Goal: Transaction & Acquisition: Purchase product/service

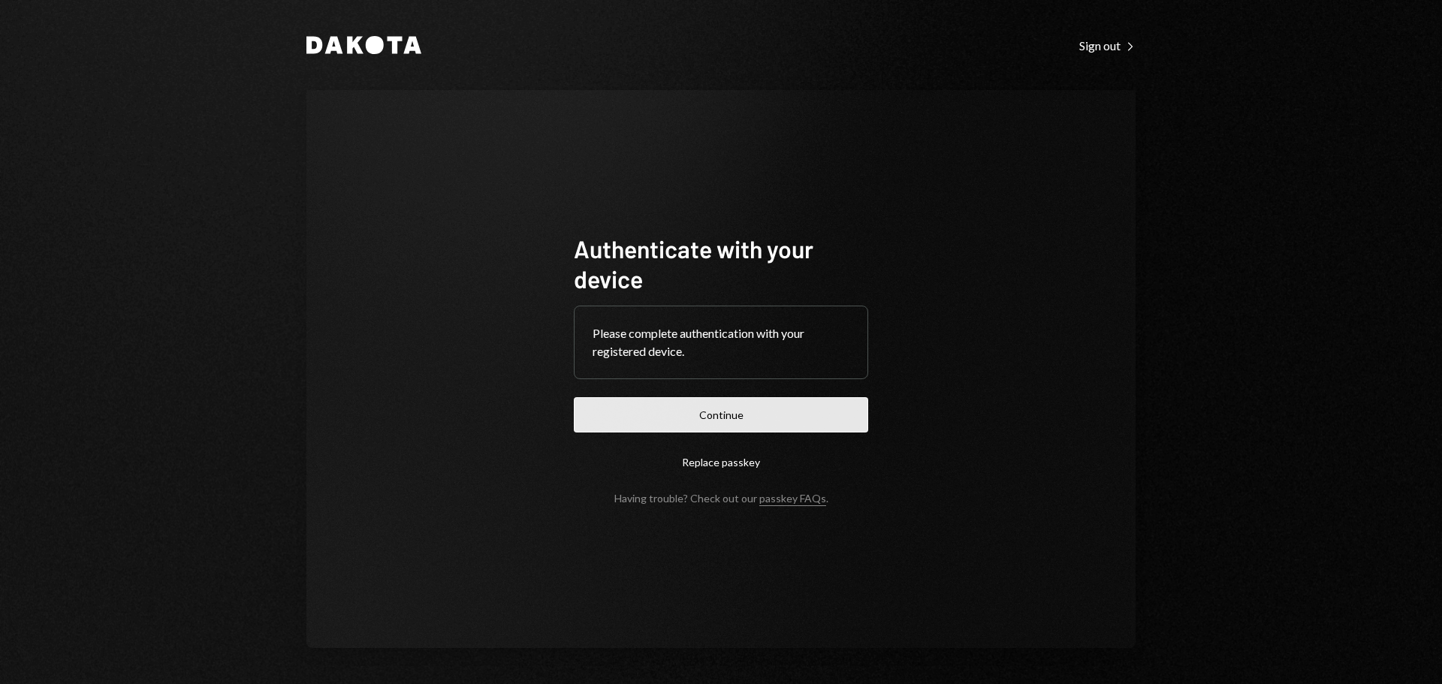
click at [737, 413] on button "Continue" at bounding box center [721, 414] width 294 height 35
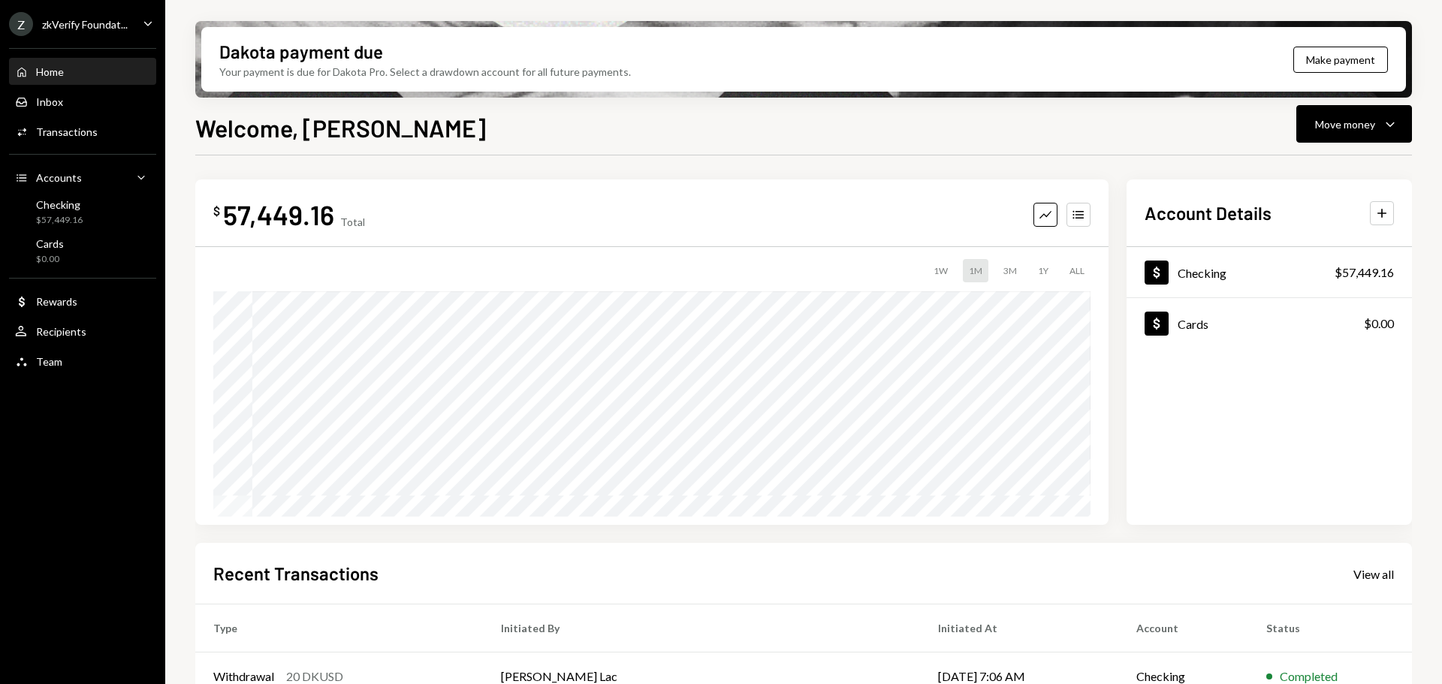
click at [106, 35] on div "Z zkVerify Foundat..." at bounding box center [68, 24] width 119 height 24
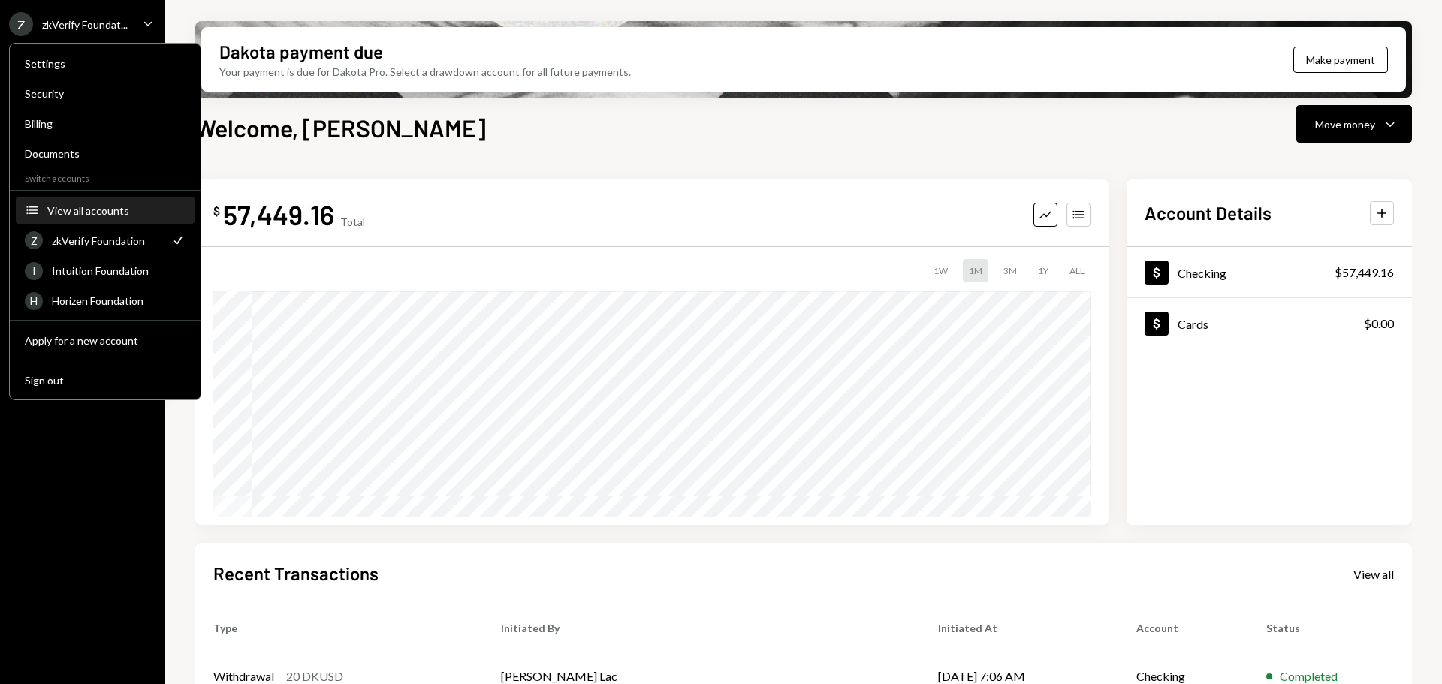
click at [113, 204] on div "View all accounts" at bounding box center [116, 210] width 138 height 13
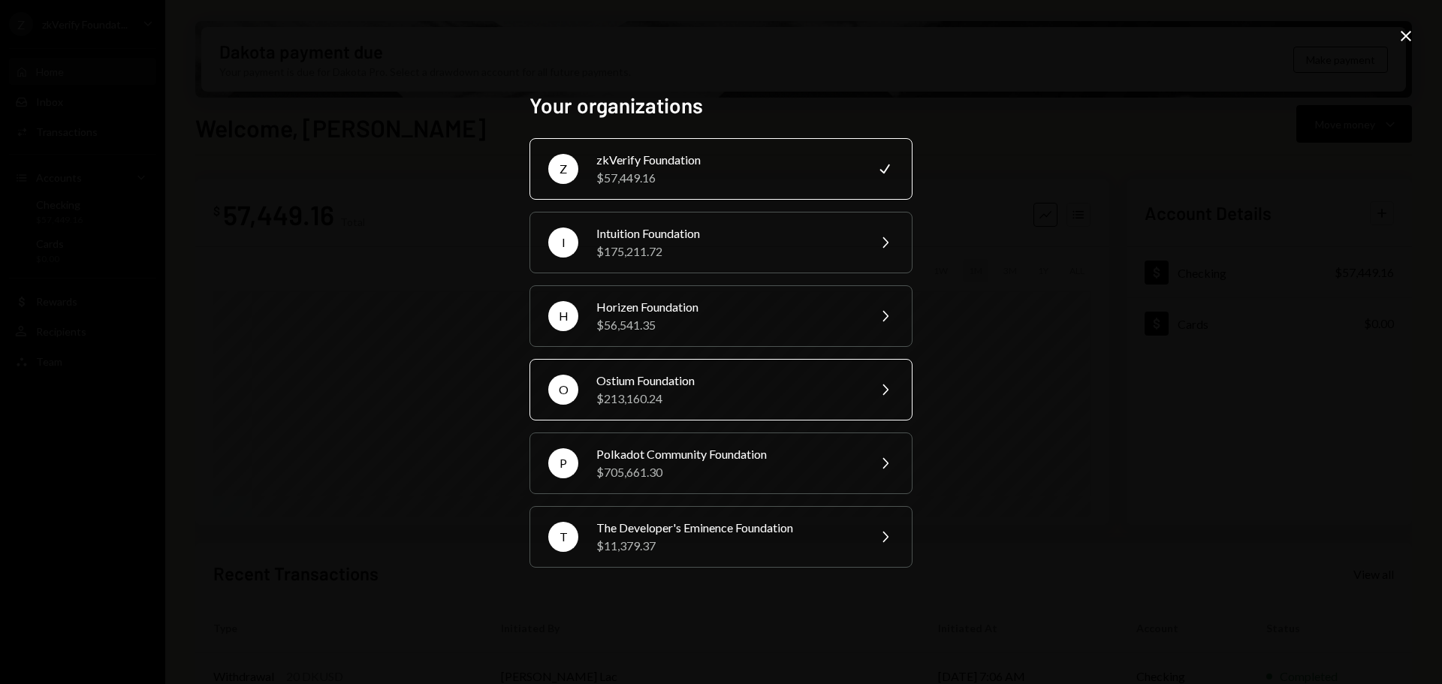
click at [712, 375] on div "Ostium Foundation" at bounding box center [726, 381] width 261 height 18
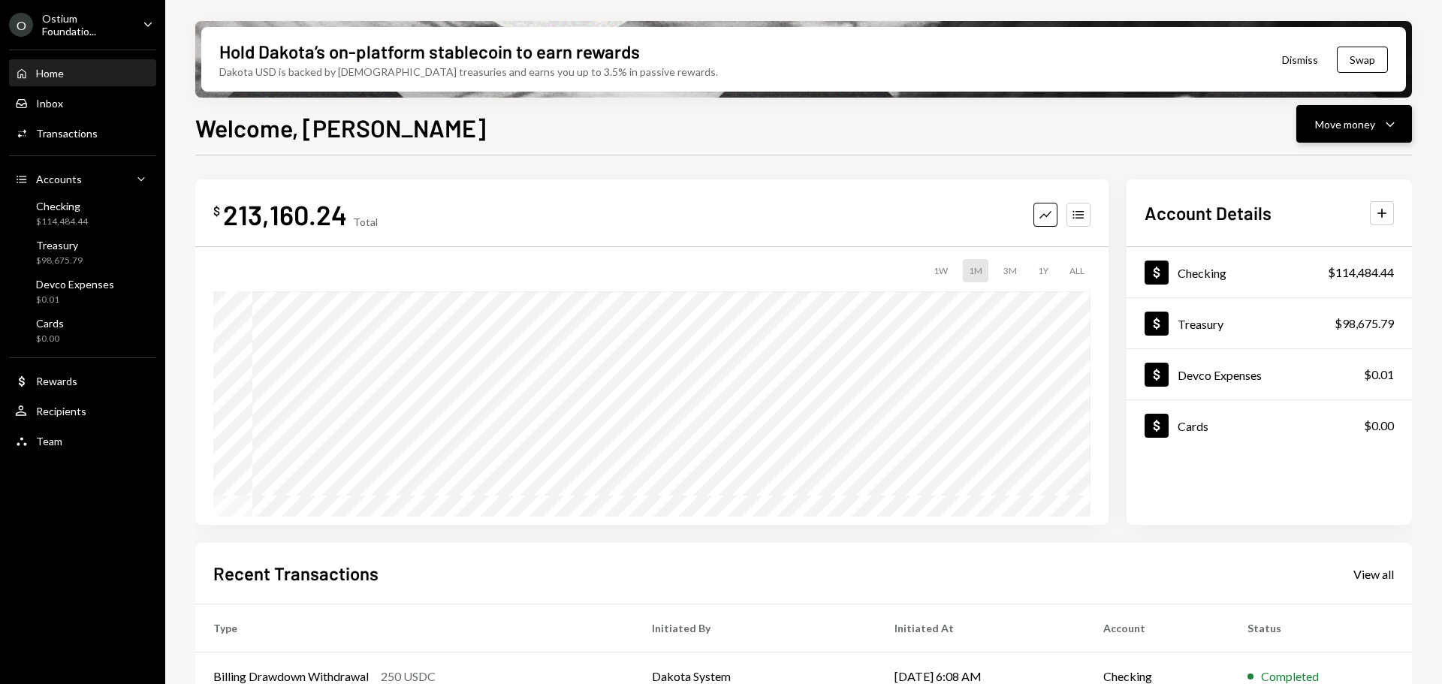
click at [1325, 121] on div "Move money" at bounding box center [1345, 124] width 60 height 16
click at [1318, 161] on div "Send" at bounding box center [1342, 169] width 110 height 16
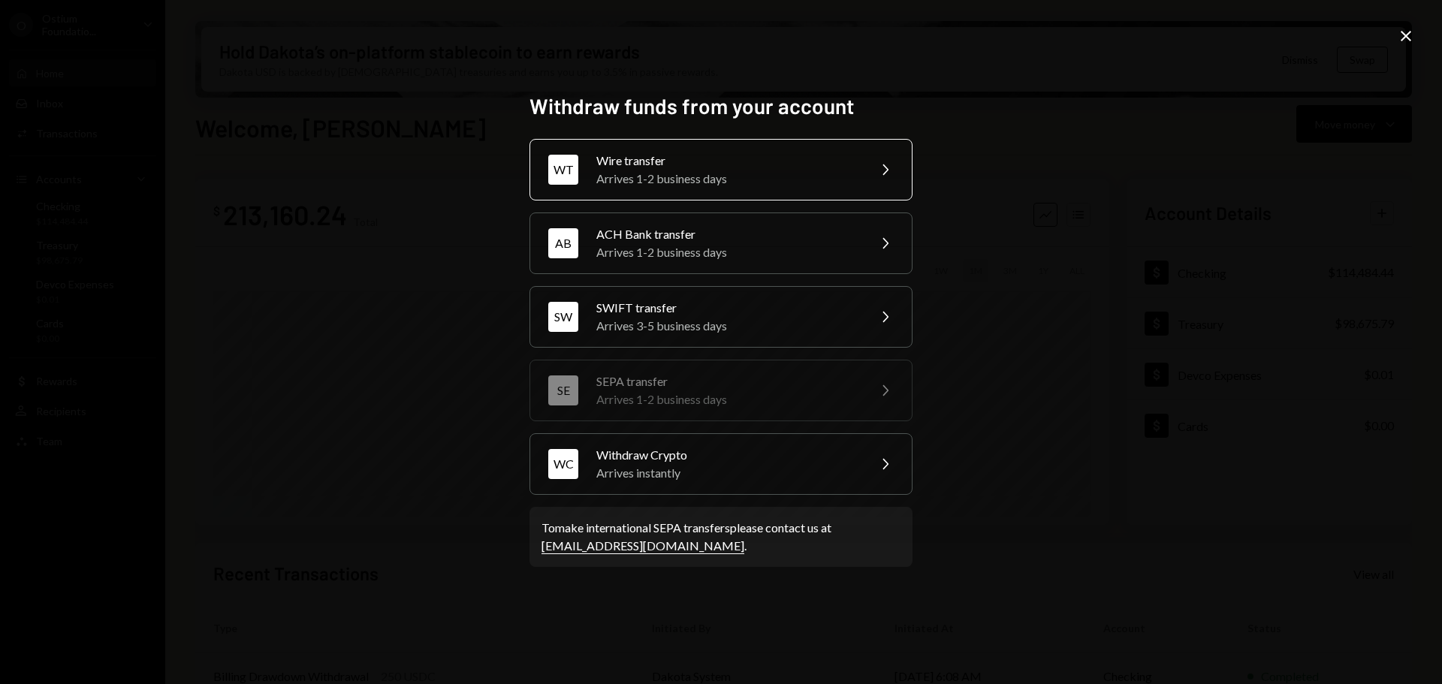
click at [644, 182] on div "Arrives 1-2 business days" at bounding box center [726, 179] width 261 height 18
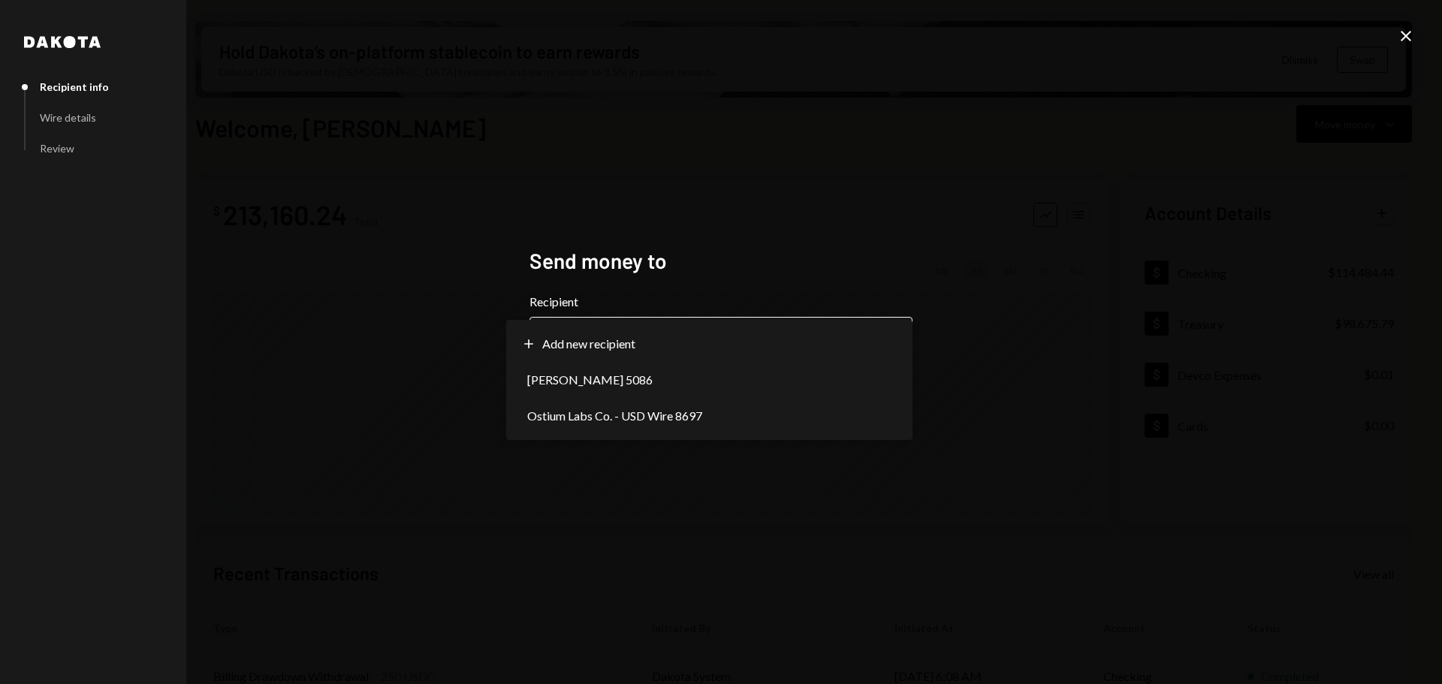
click at [641, 346] on body "O Ostium Foundatio... Caret Down Home Home Inbox Inbox Activities Transactions …" at bounding box center [721, 342] width 1442 height 684
drag, startPoint x: 324, startPoint y: 293, endPoint x: 380, endPoint y: 294, distance: 56.3
click at [333, 293] on div "**********" at bounding box center [721, 342] width 1442 height 684
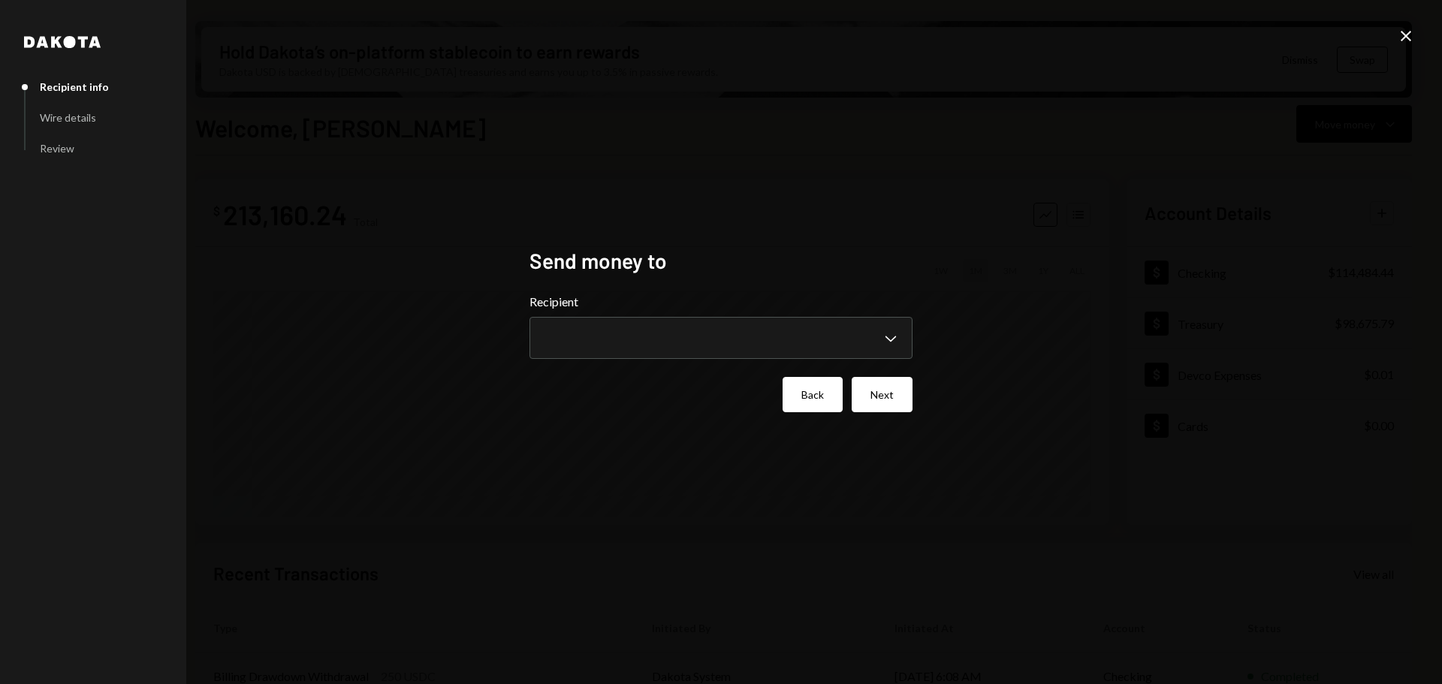
click at [800, 390] on button "Back" at bounding box center [812, 394] width 60 height 35
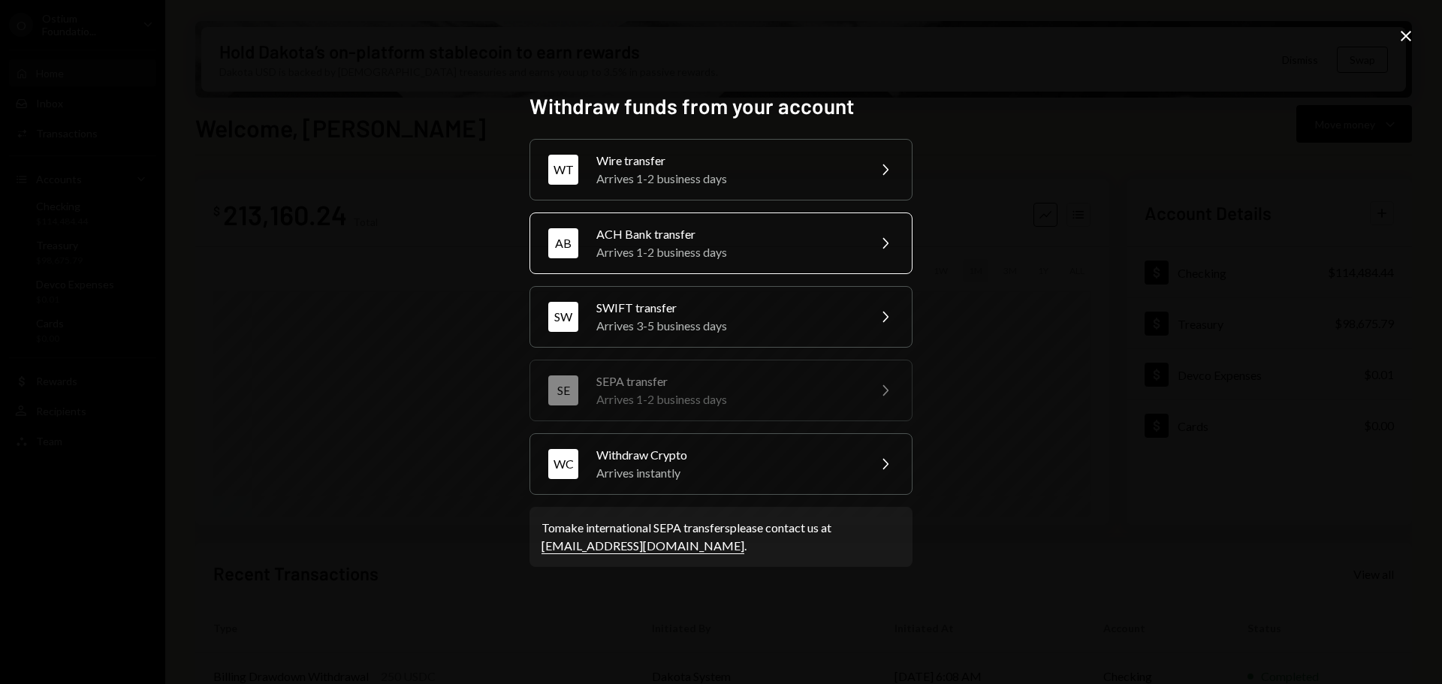
click at [714, 246] on div "Arrives 1-2 business days" at bounding box center [726, 252] width 261 height 18
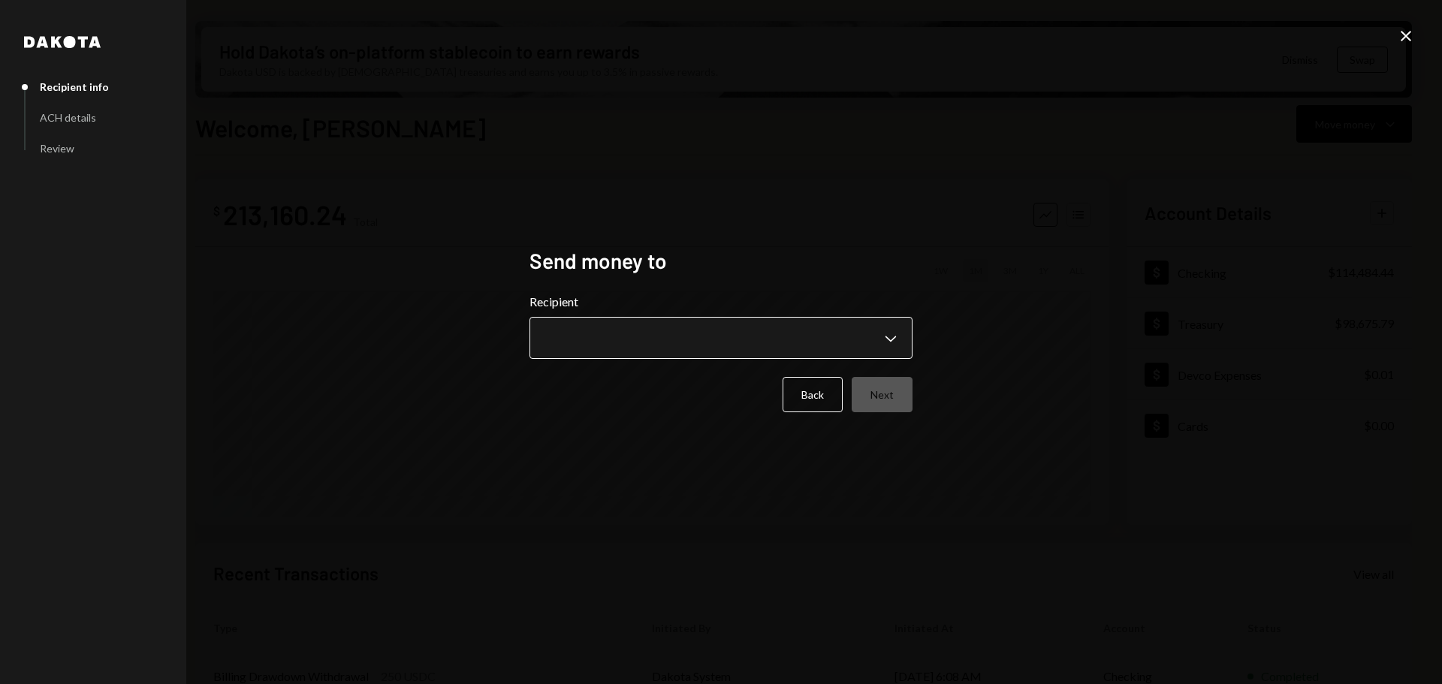
click at [670, 358] on body "O Ostium Foundatio... Caret Down Home Home Inbox Inbox Activities Transactions …" at bounding box center [721, 342] width 1442 height 684
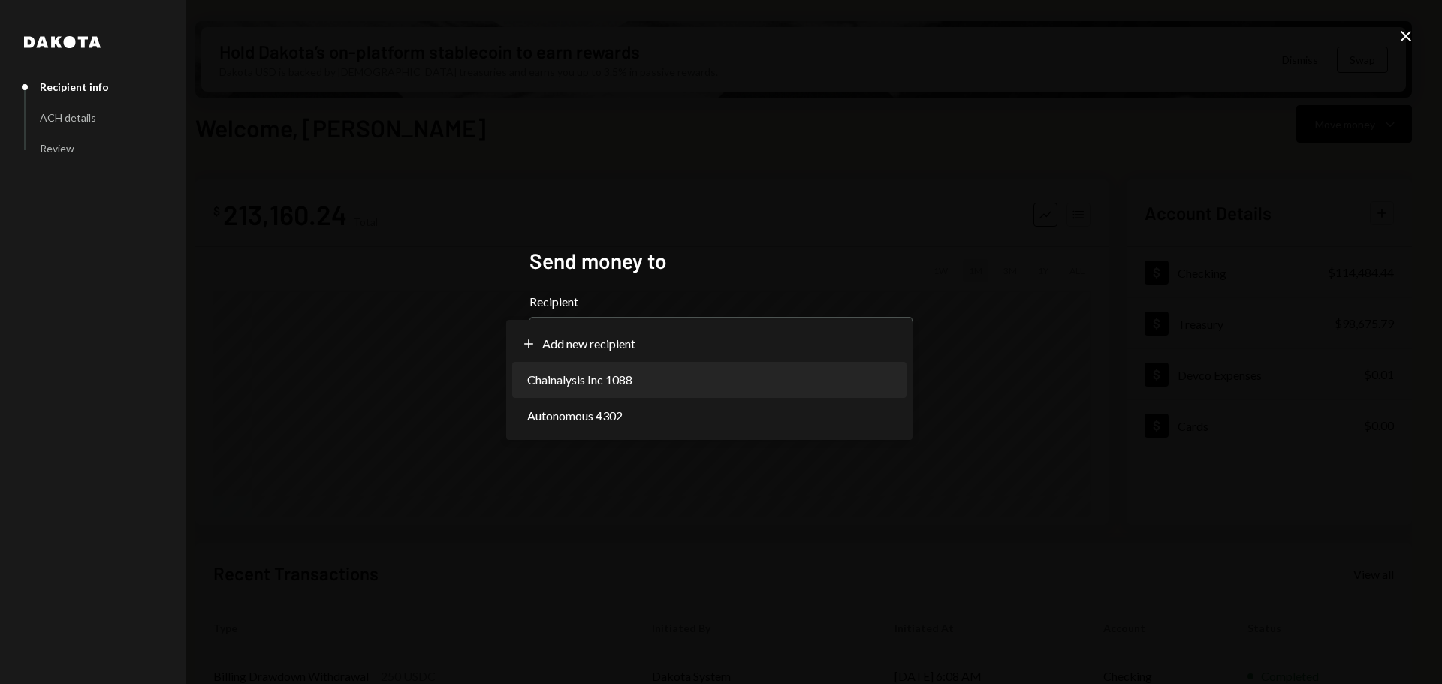
select select "**********"
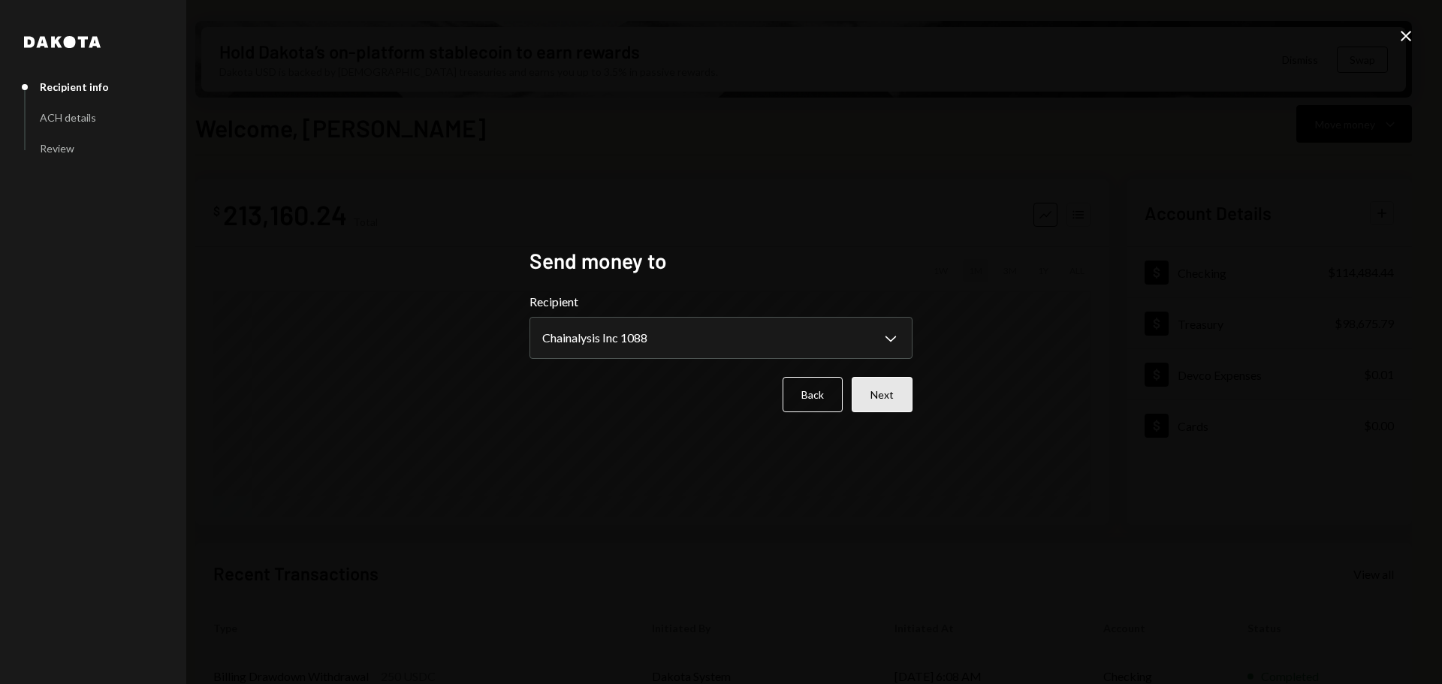
click at [901, 404] on button "Next" at bounding box center [882, 394] width 61 height 35
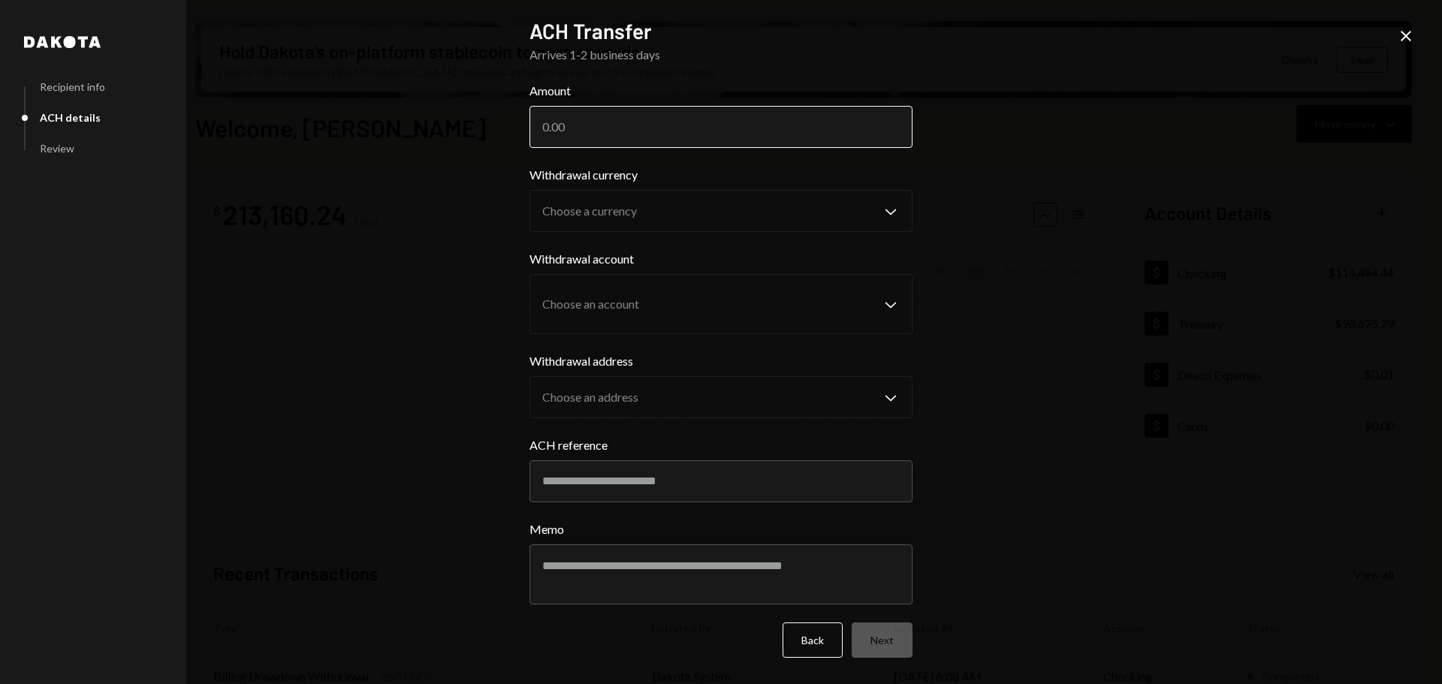
click at [584, 117] on input "Amount" at bounding box center [720, 127] width 383 height 42
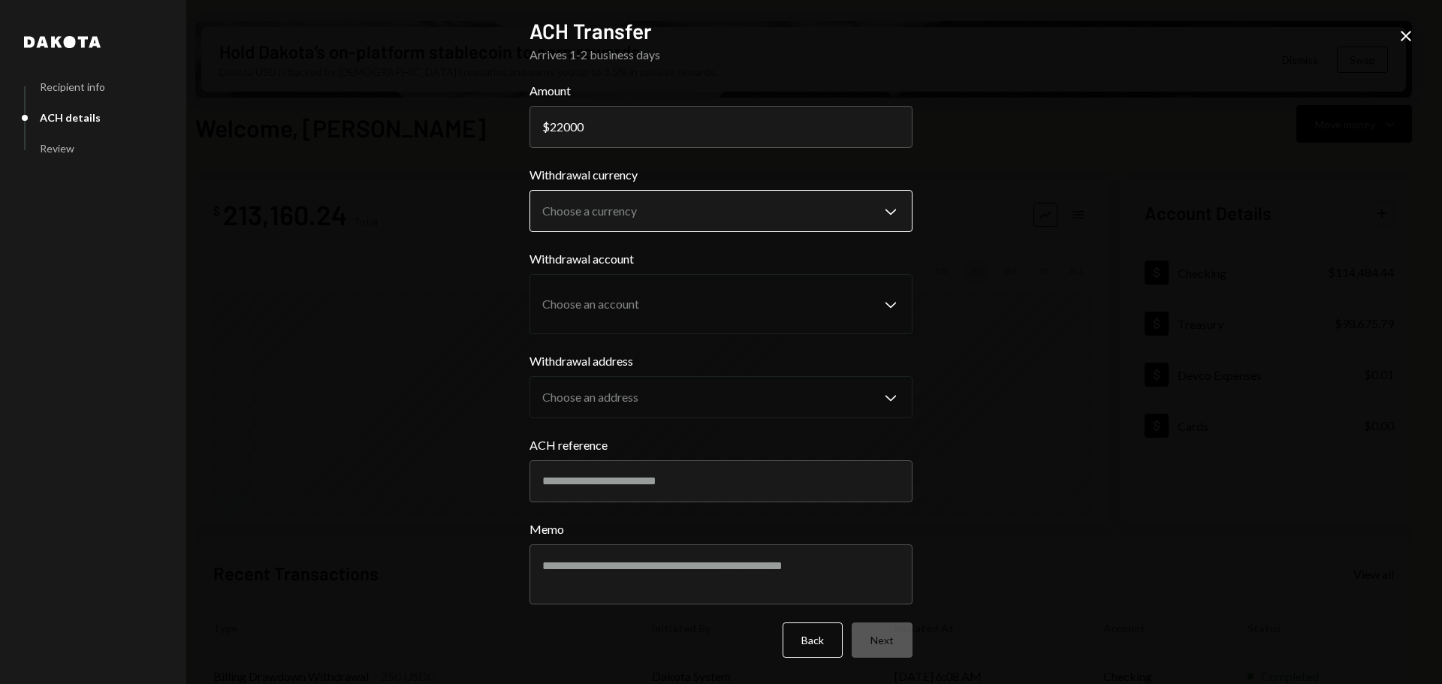
type input "22000"
click at [554, 213] on body "O Ostium Foundatio... Caret Down Home Home Inbox Inbox Activities Transactions …" at bounding box center [721, 342] width 1442 height 684
click at [694, 216] on body "O Ostium Foundatio... Caret Down Home Home Inbox Inbox Activities Transactions …" at bounding box center [721, 342] width 1442 height 684
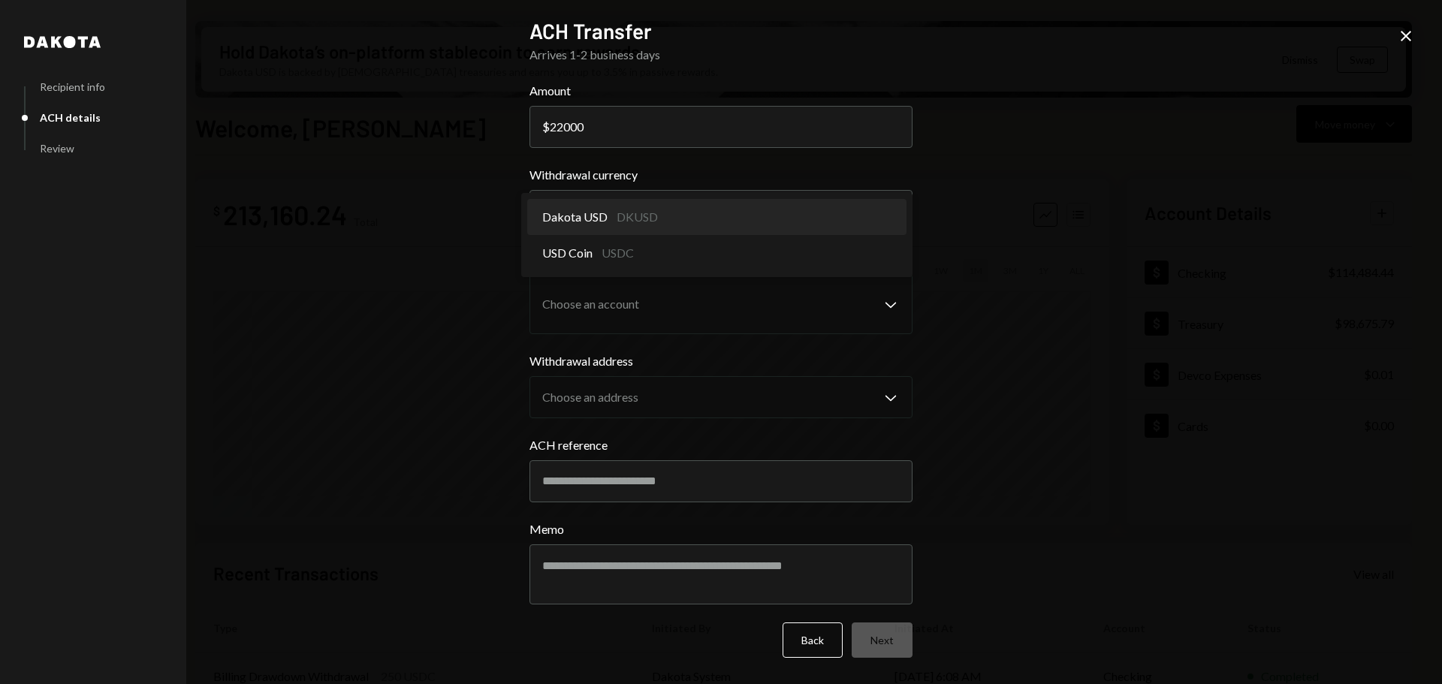
select select "*****"
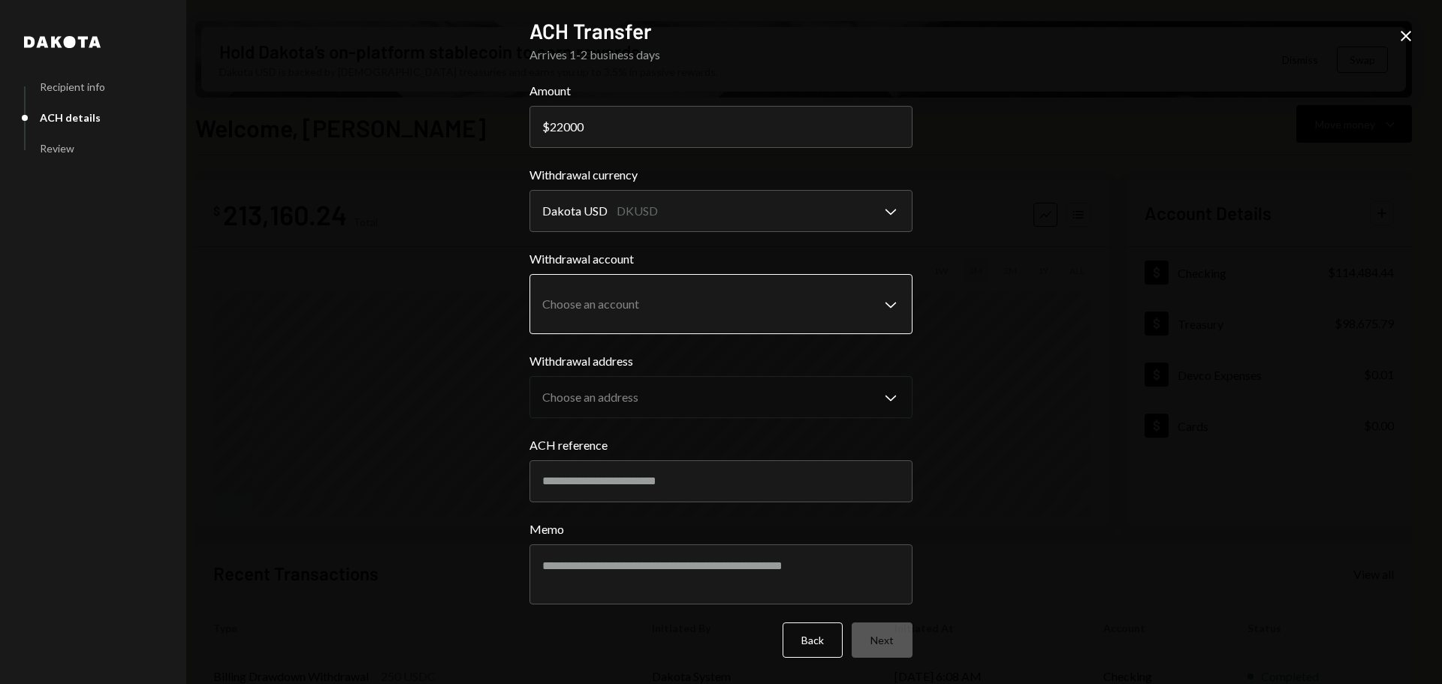
click at [683, 286] on body "O Ostium Foundatio... Caret Down Home Home Inbox Inbox Activities Transactions …" at bounding box center [721, 342] width 1442 height 684
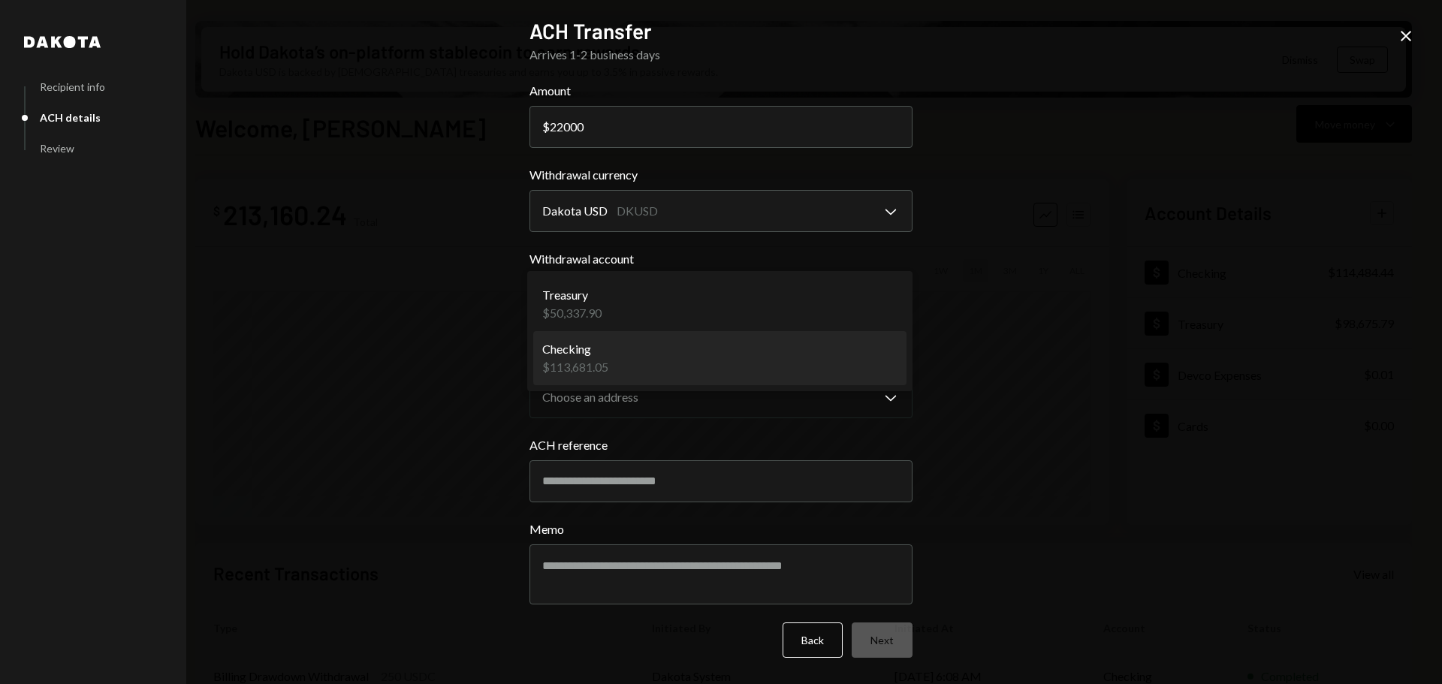
select select "**********"
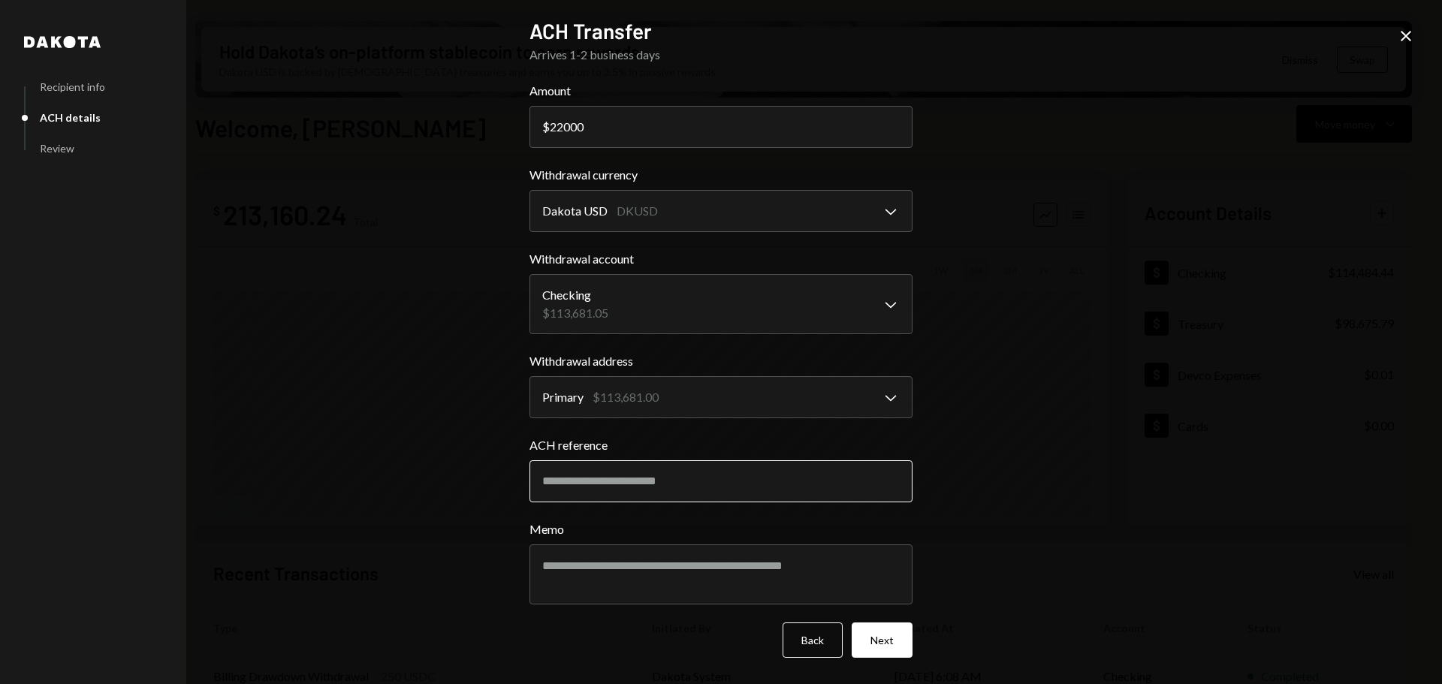
click at [666, 478] on input "ACH reference" at bounding box center [720, 481] width 383 height 42
type input "*****"
click at [746, 559] on textarea "Memo" at bounding box center [720, 574] width 383 height 60
type textarea "**********"
click at [875, 649] on button "Next" at bounding box center [882, 640] width 61 height 35
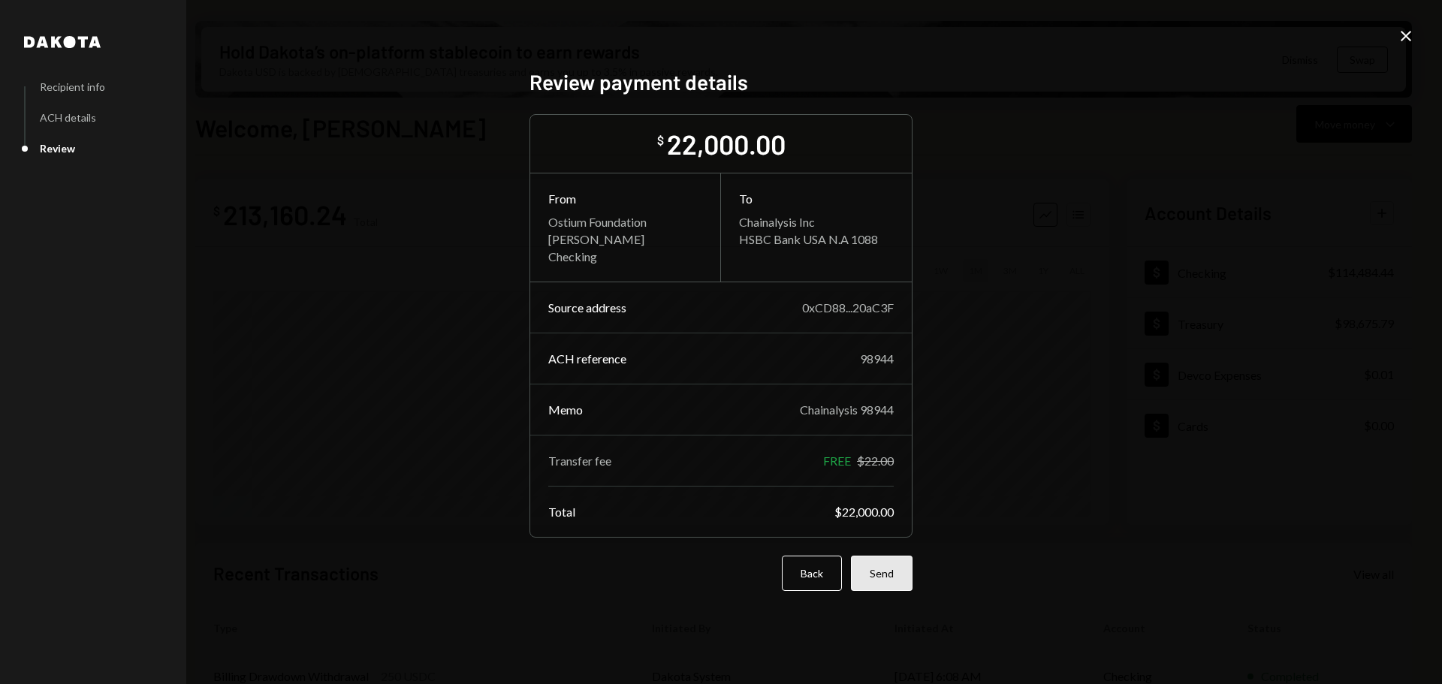
click at [858, 557] on button "Send" at bounding box center [882, 573] width 62 height 35
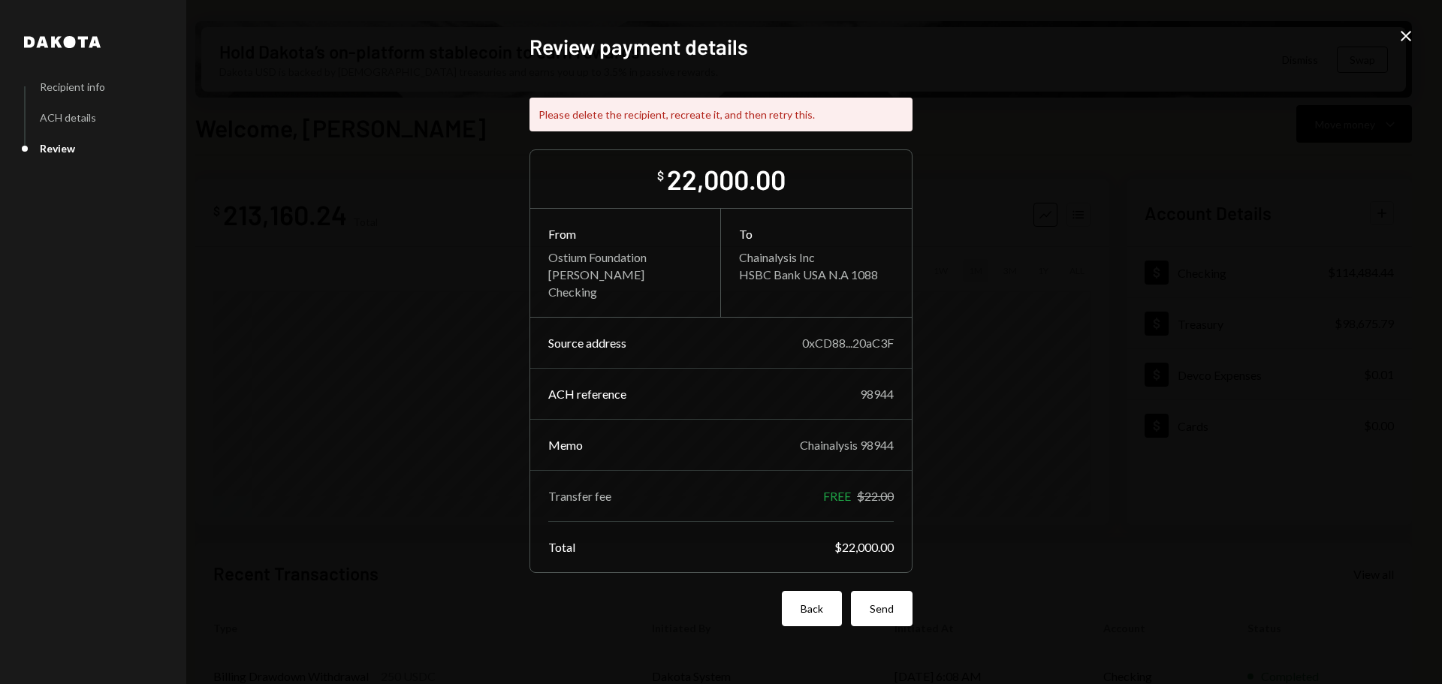
drag, startPoint x: 818, startPoint y: 632, endPoint x: 815, endPoint y: 623, distance: 8.6
click at [818, 630] on div "Review payment details Please delete the recipient, recreate it, and then retry…" at bounding box center [720, 342] width 383 height 616
click at [814, 619] on button "Back" at bounding box center [812, 608] width 60 height 35
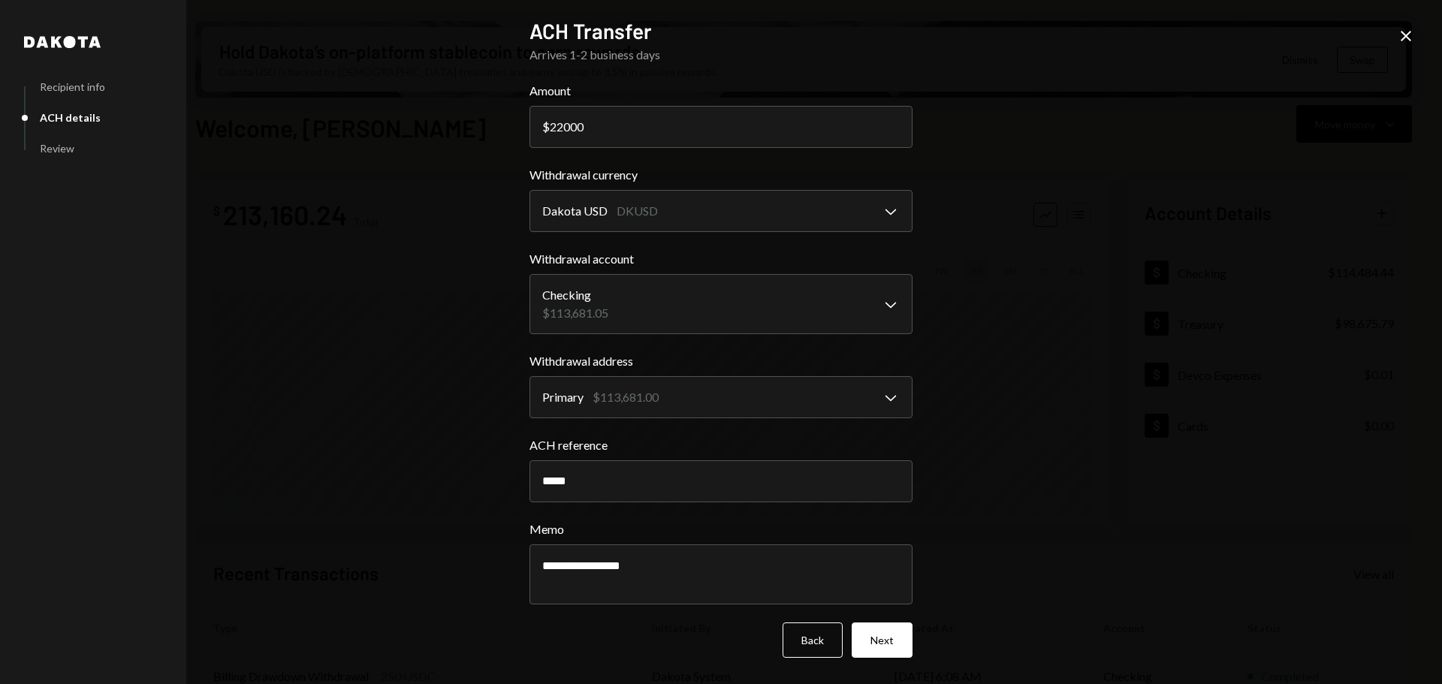
click at [804, 654] on button "Back" at bounding box center [812, 640] width 60 height 35
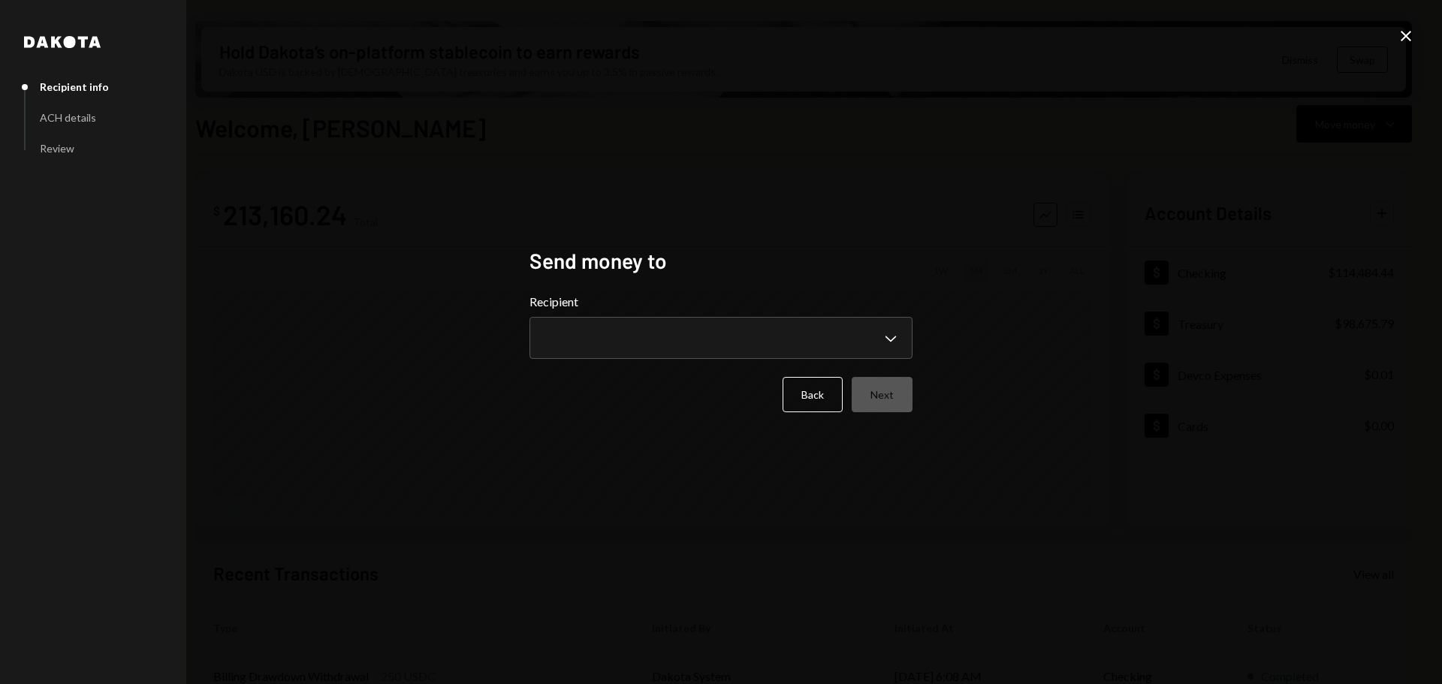
click at [1407, 32] on icon "Close" at bounding box center [1406, 36] width 18 height 18
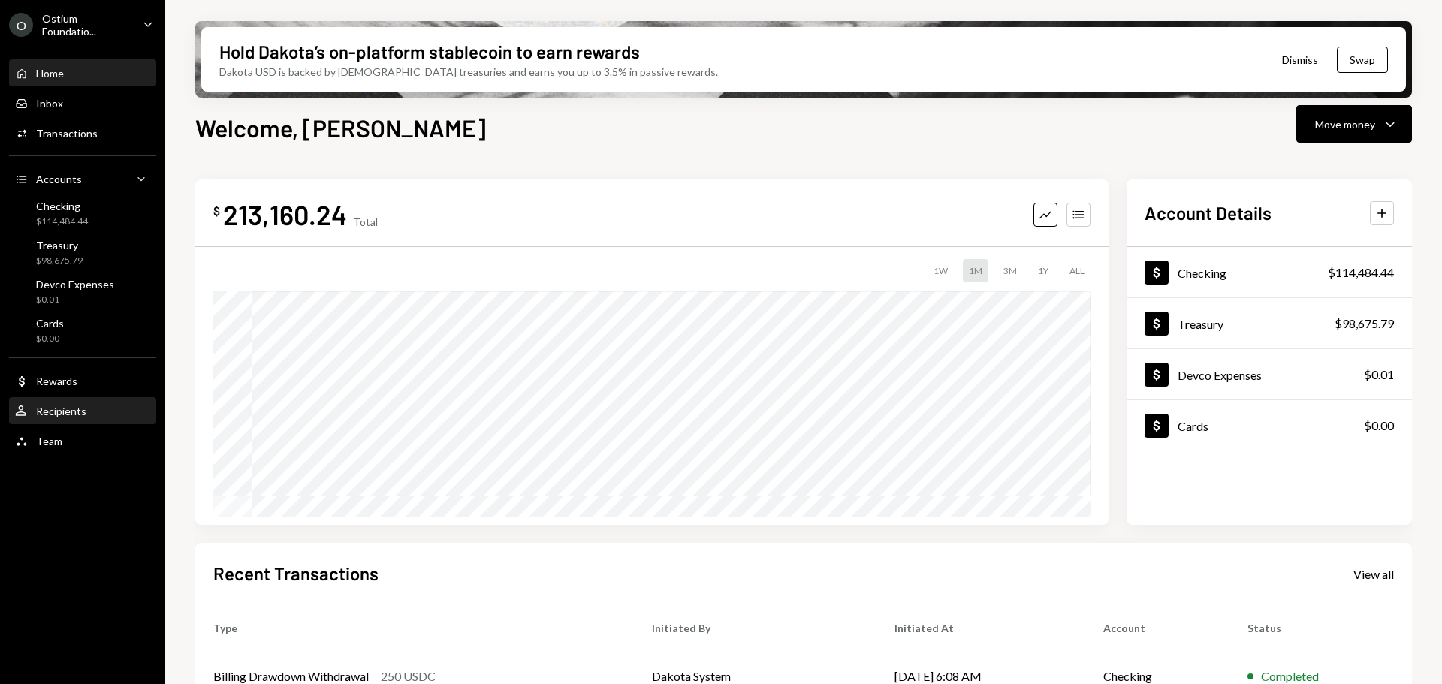
drag, startPoint x: 101, startPoint y: 396, endPoint x: 103, endPoint y: 415, distance: 18.9
click at [103, 415] on div "Home Home Inbox Inbox Activities Transactions Accounts Accounts Caret Down Chec…" at bounding box center [82, 249] width 165 height 417
click at [104, 415] on div "User Recipients" at bounding box center [82, 412] width 135 height 14
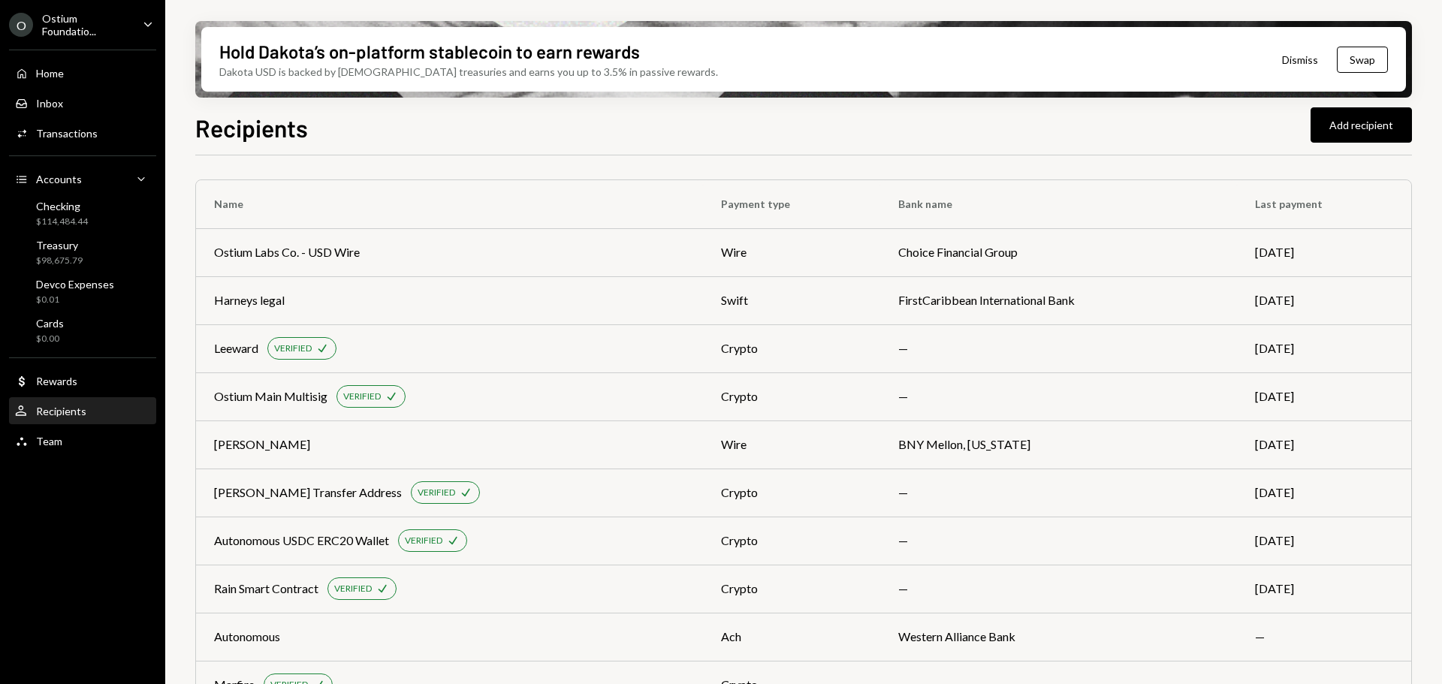
scroll to position [134, 0]
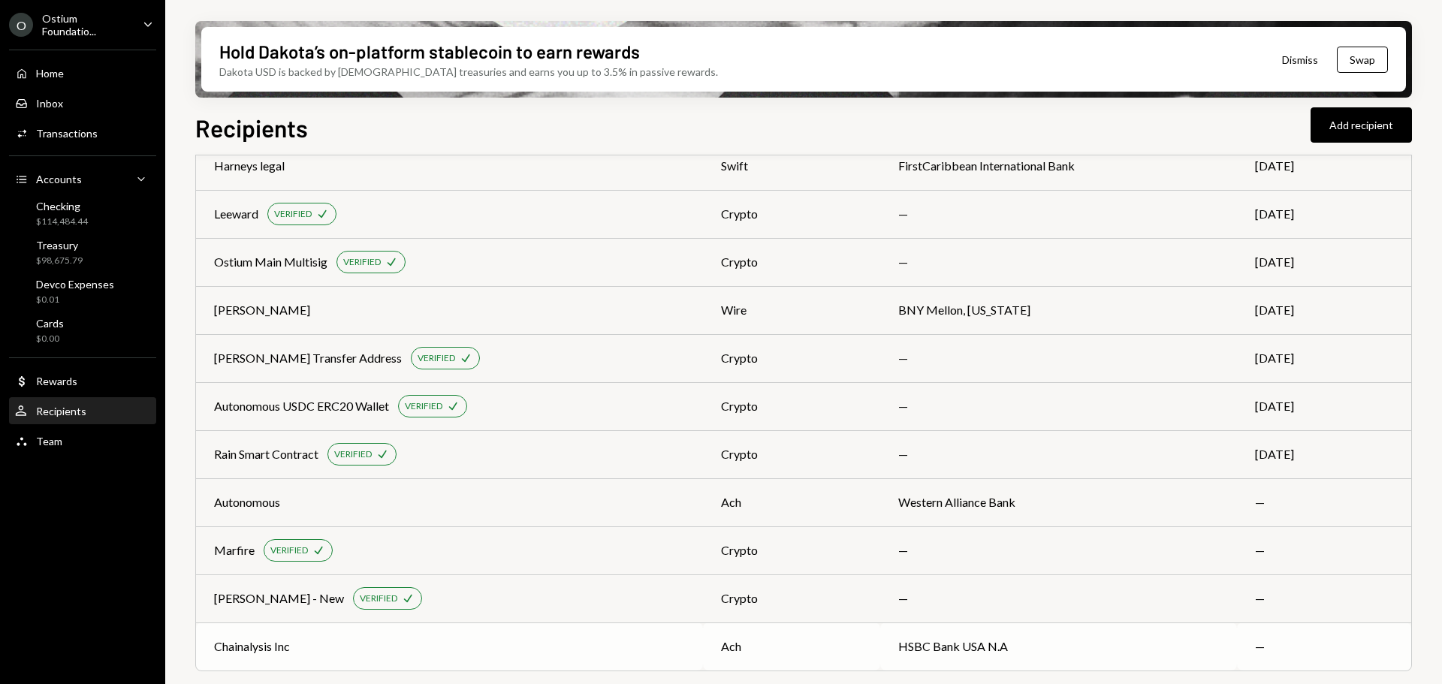
click at [570, 658] on td "Chainalysis Inc" at bounding box center [449, 647] width 507 height 48
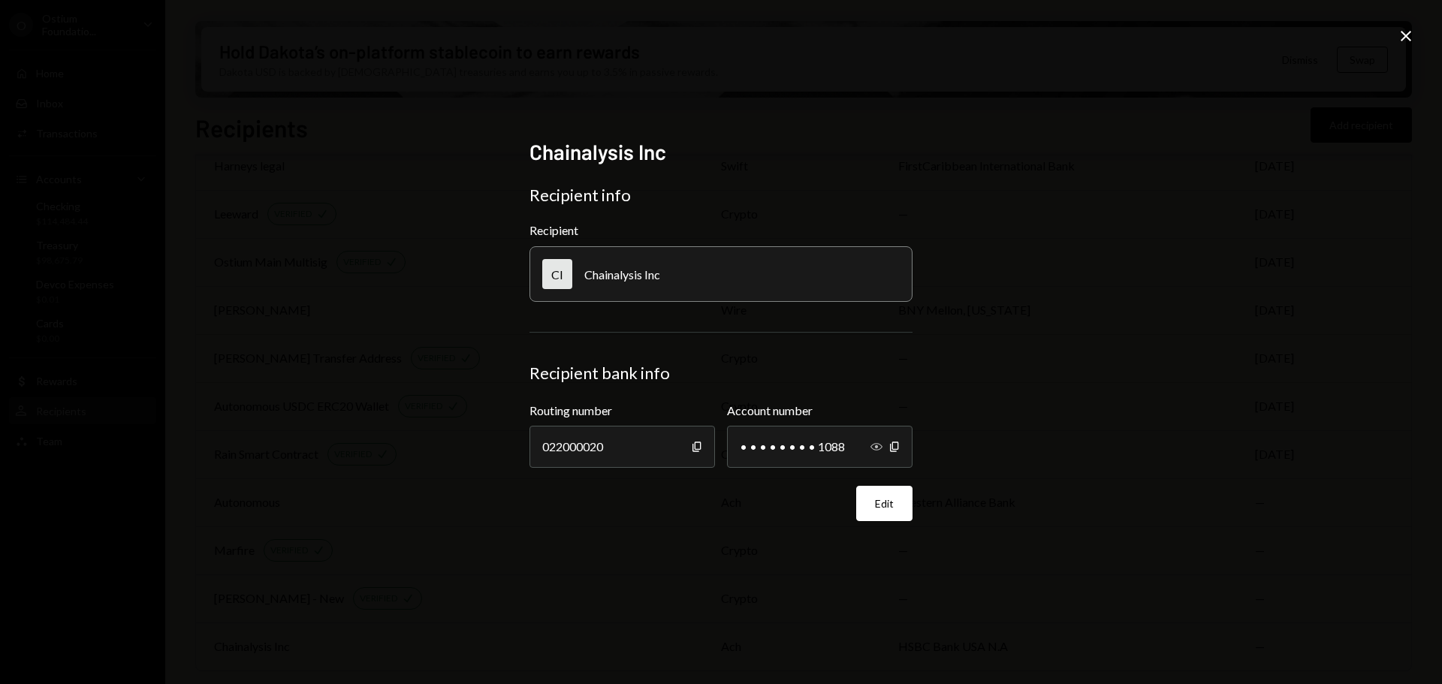
click at [876, 445] on icon "Show" at bounding box center [876, 447] width 12 height 12
click at [975, 565] on div "Chainalysis Inc Recipient info Recipient CI Chainalysis Inc Recipient bank info…" at bounding box center [721, 342] width 1442 height 684
click at [1410, 31] on icon "Close" at bounding box center [1406, 36] width 18 height 18
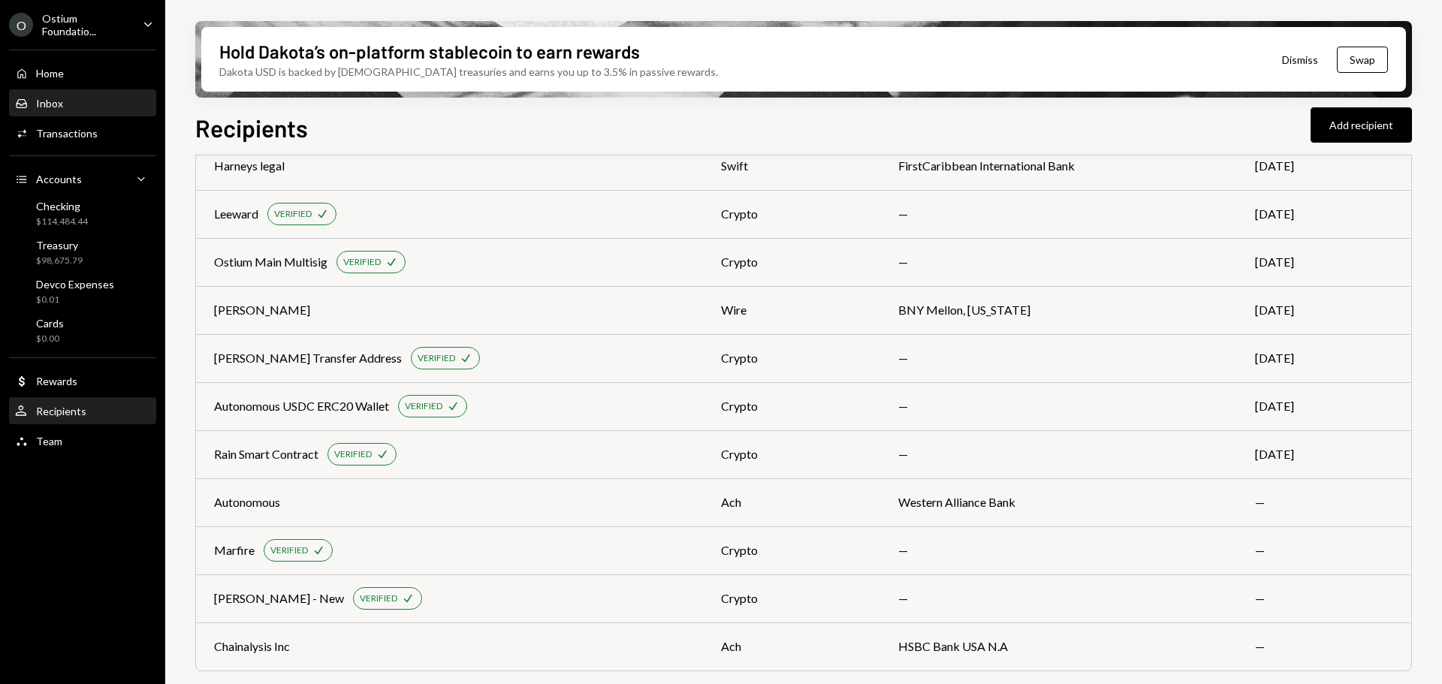
click at [107, 93] on div "Inbox Inbox" at bounding box center [82, 104] width 135 height 26
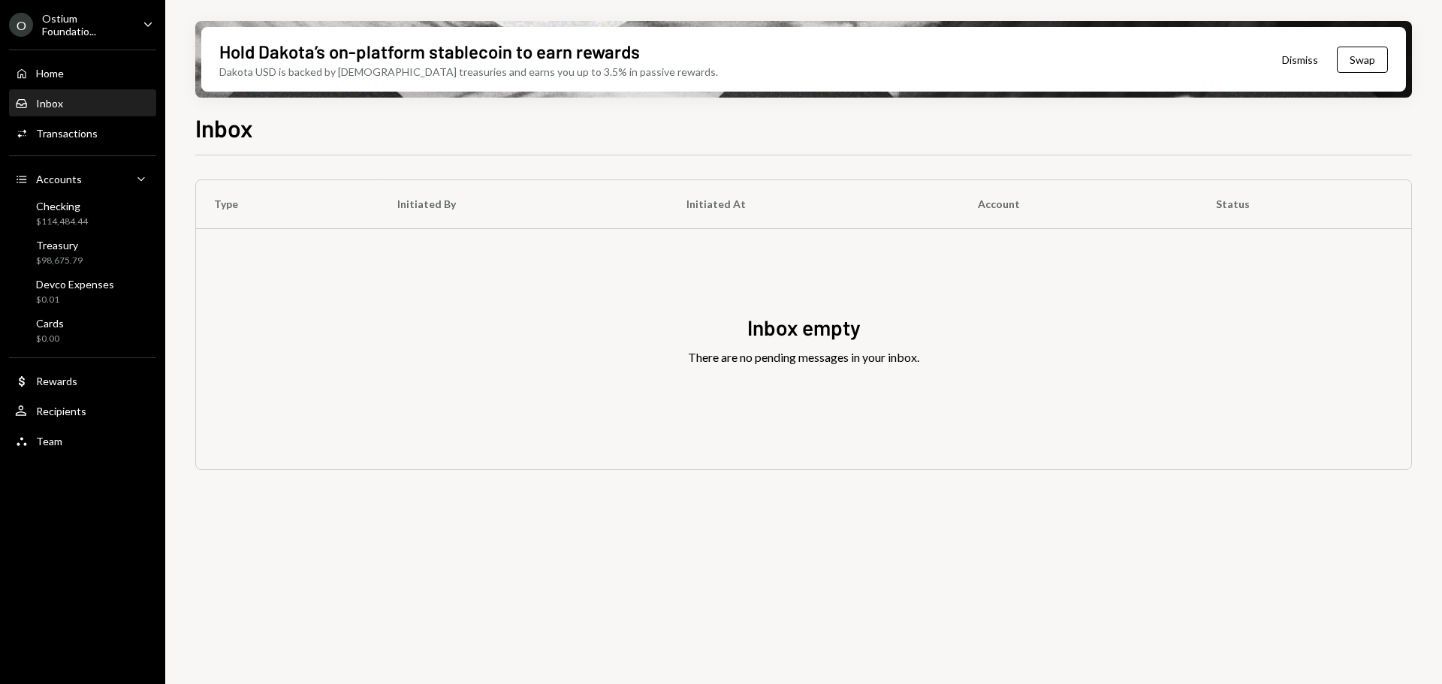
click at [95, 33] on div "Ostium Foundatio..." at bounding box center [86, 25] width 89 height 26
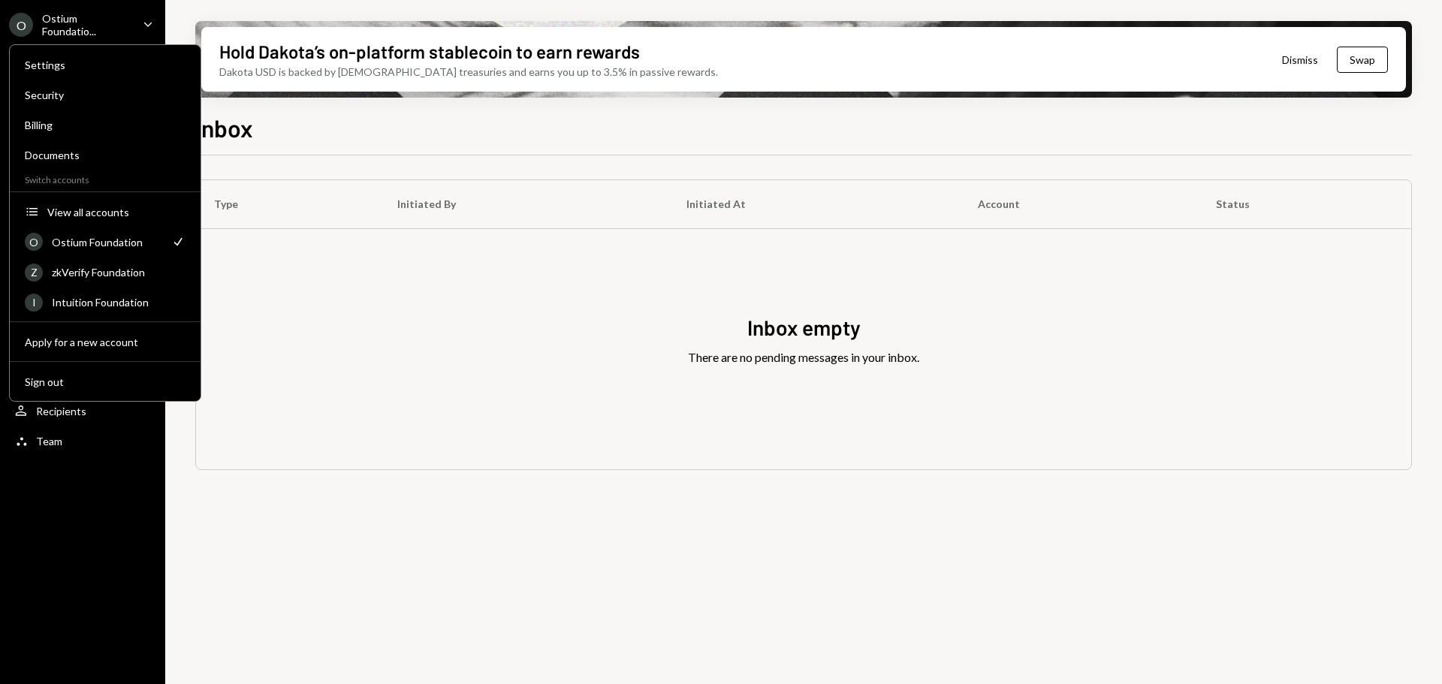
click at [119, 23] on div "Ostium Foundatio..." at bounding box center [86, 25] width 89 height 26
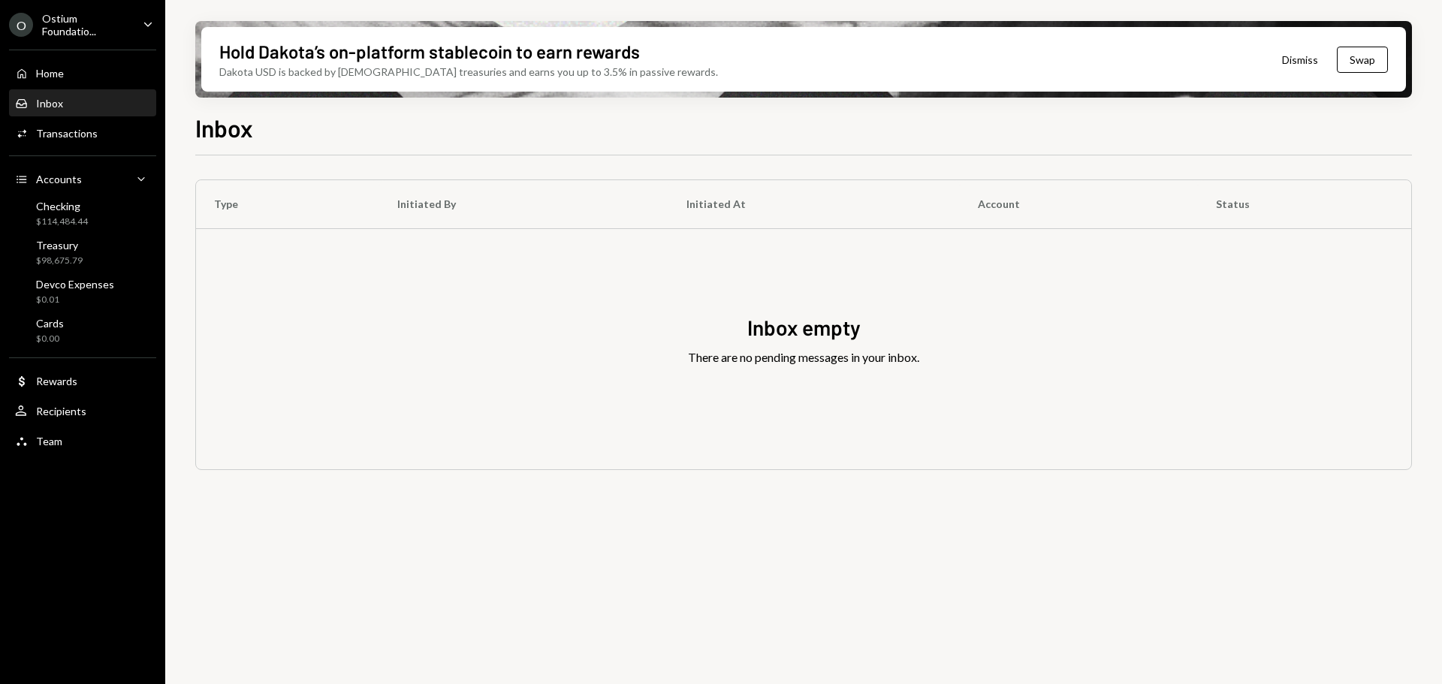
click at [140, 26] on icon "Caret Down" at bounding box center [148, 24] width 17 height 17
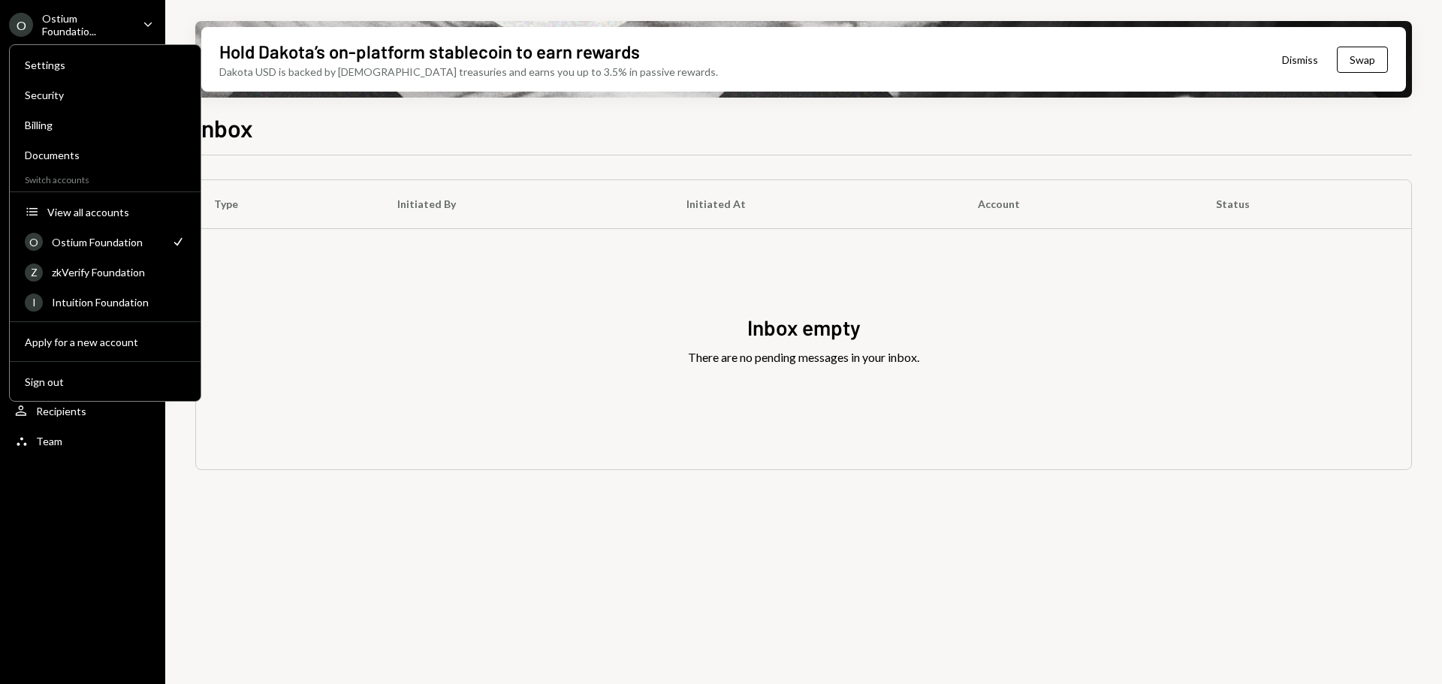
click at [94, 238] on div "Ostium Foundation" at bounding box center [107, 242] width 110 height 13
click at [53, 514] on div "O Ostium Foundatio... Caret Down Home Home Inbox Inbox Activities Transactions …" at bounding box center [82, 342] width 165 height 684
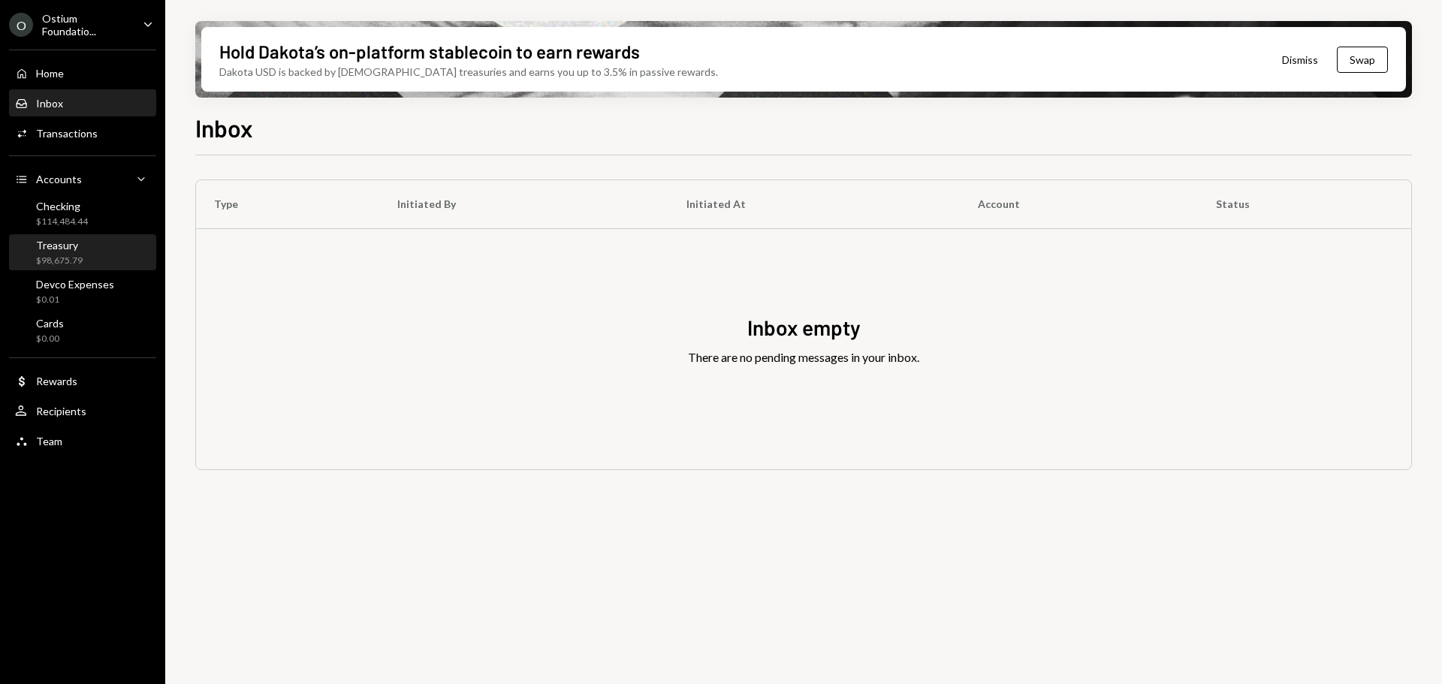
click at [59, 245] on div "Treasury" at bounding box center [59, 245] width 47 height 13
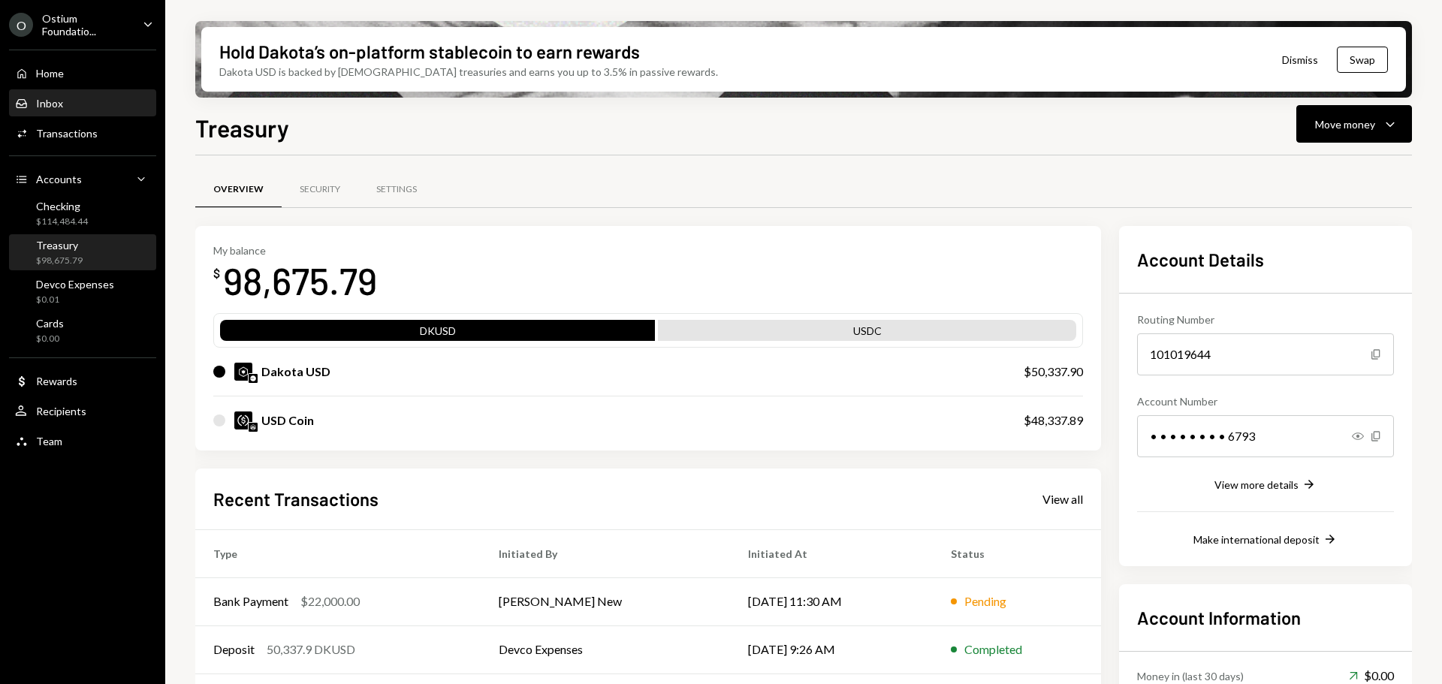
click at [67, 100] on div "Inbox Inbox" at bounding box center [82, 104] width 135 height 14
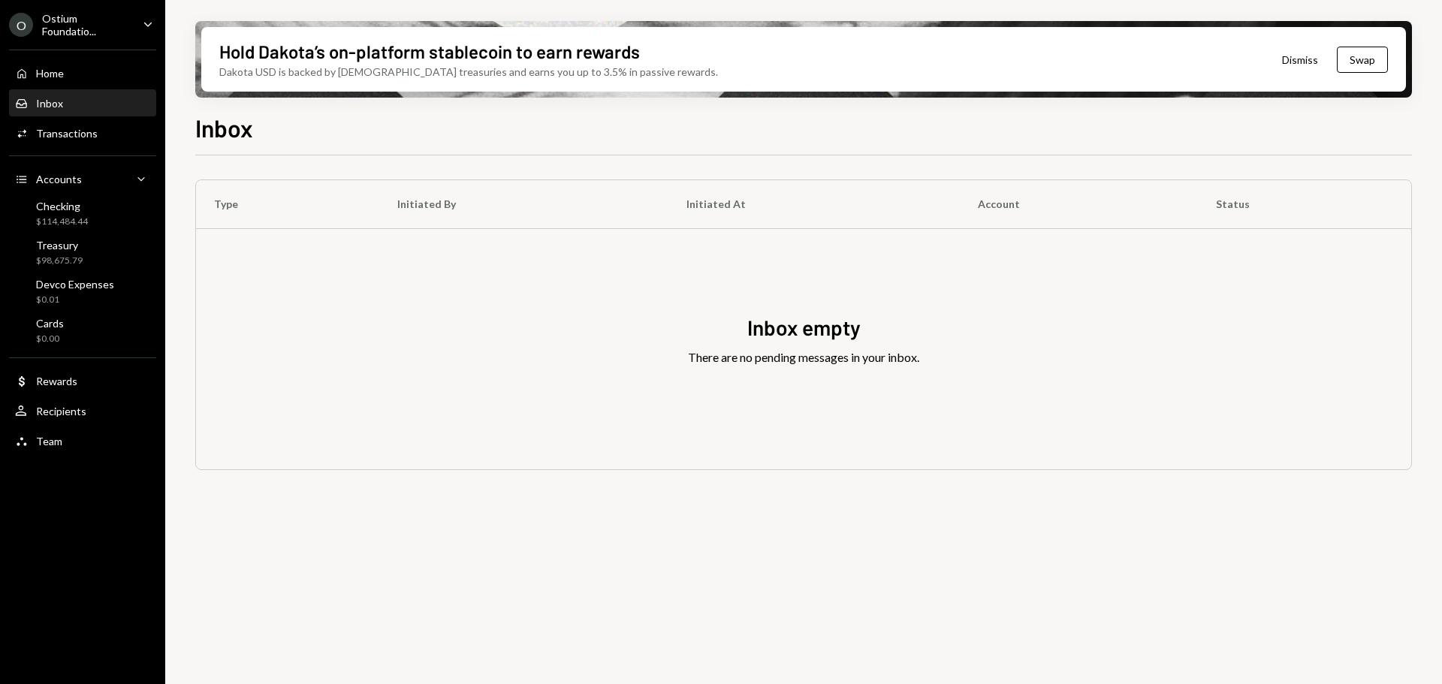
click at [95, 36] on div "Ostium Foundatio..." at bounding box center [86, 25] width 89 height 26
click at [60, 435] on div "Team Team" at bounding box center [38, 442] width 47 height 14
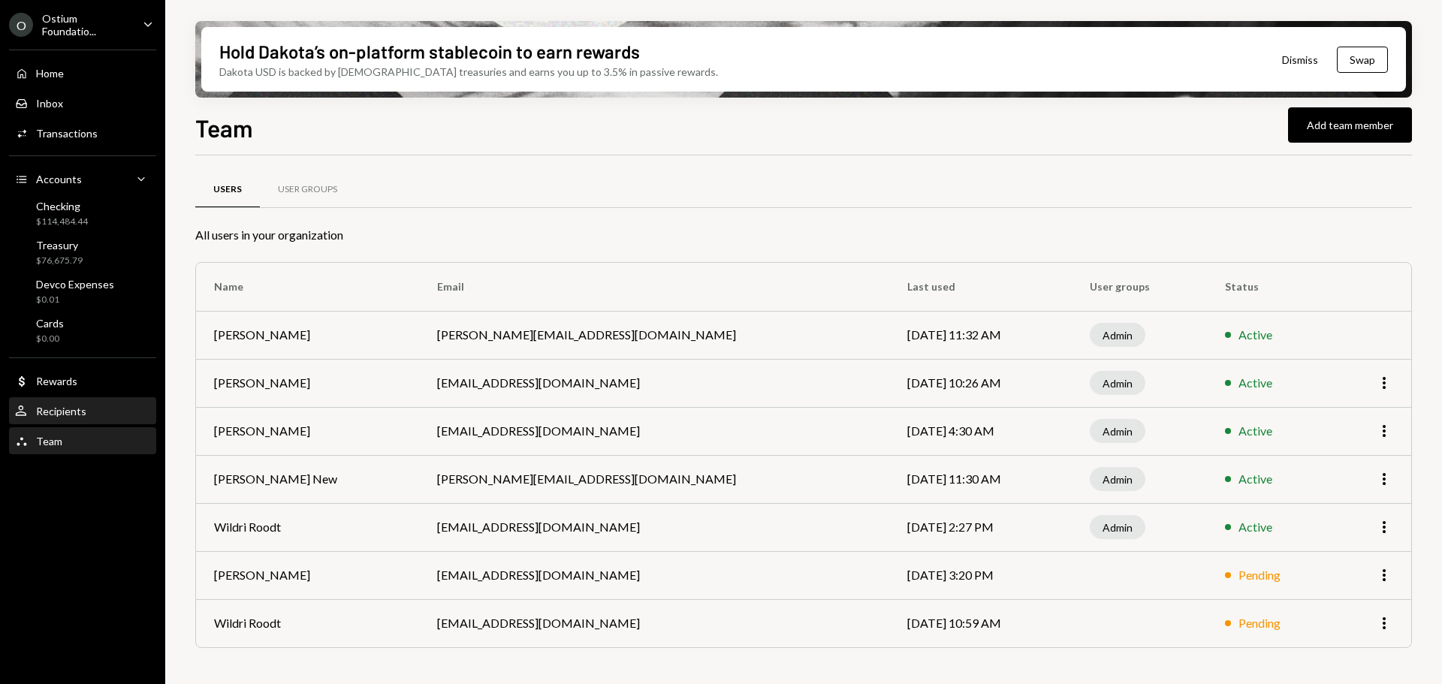
click at [101, 407] on div "User Recipients" at bounding box center [82, 412] width 135 height 14
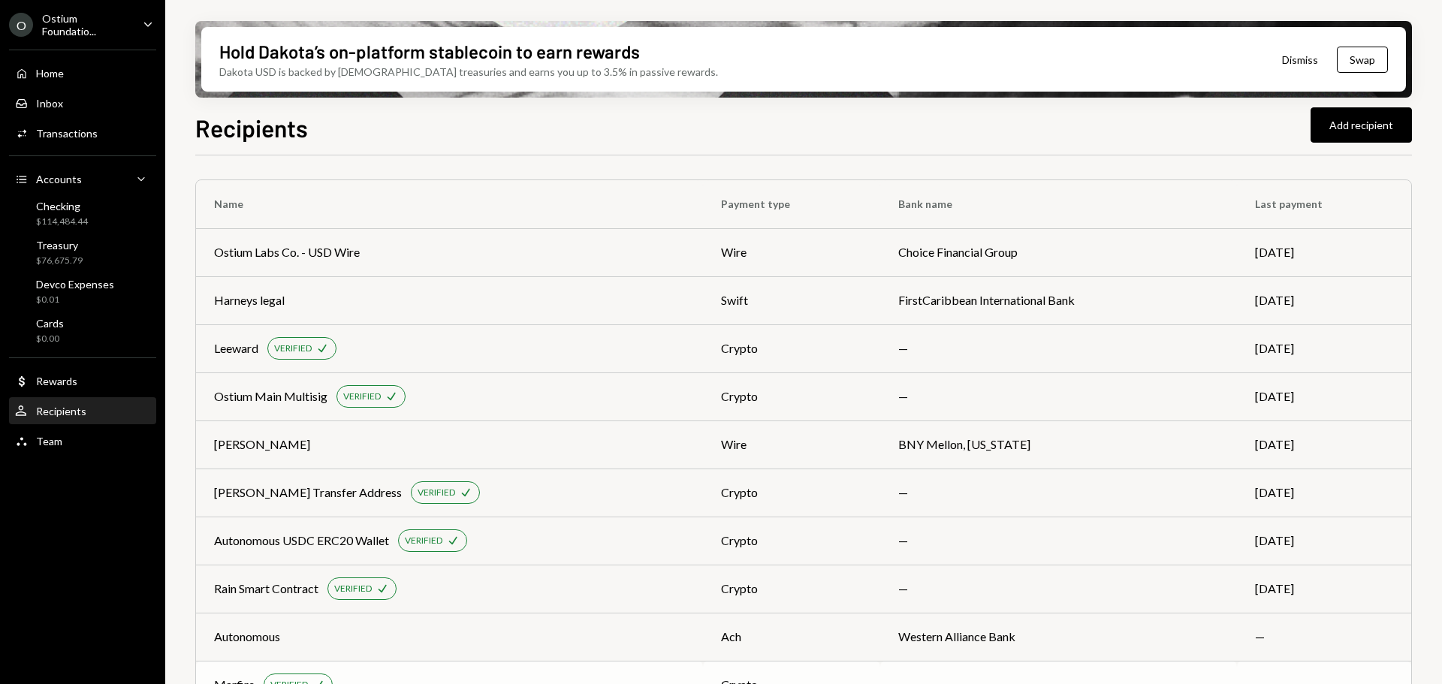
scroll to position [134, 0]
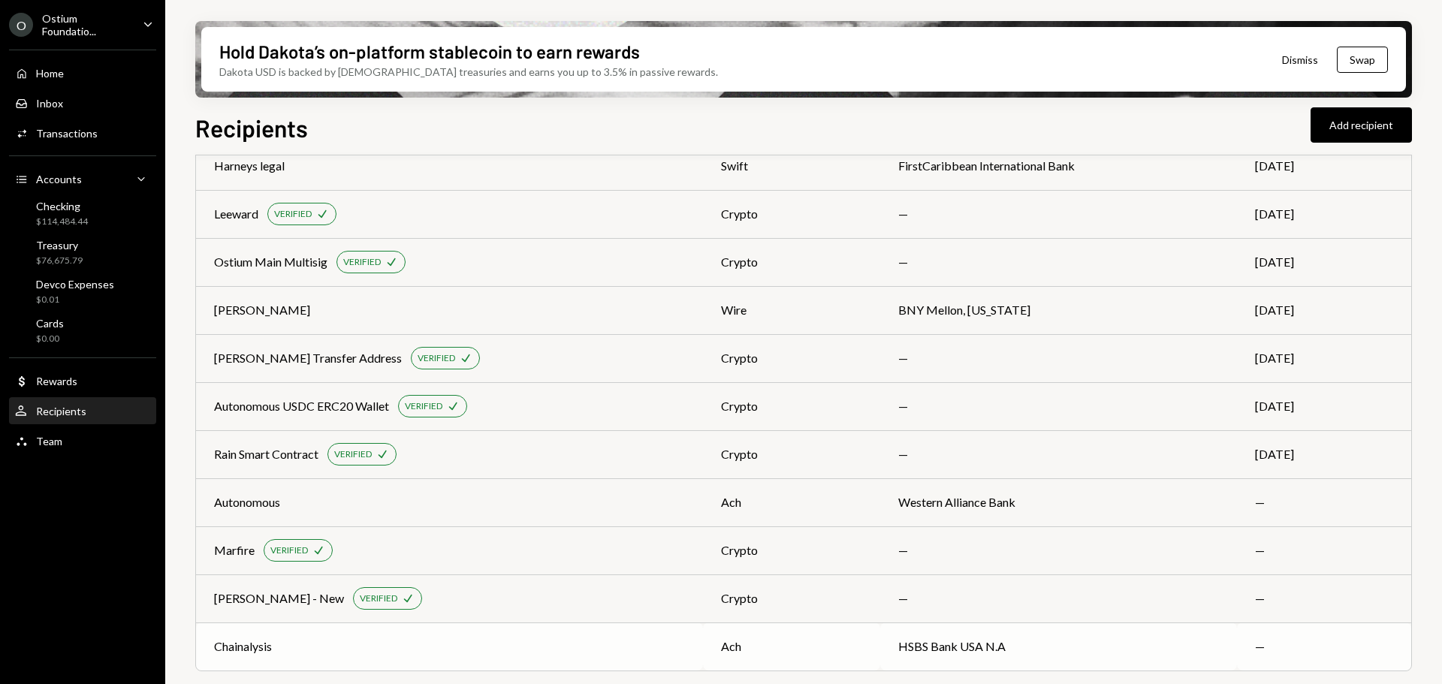
click at [321, 638] on div "Chainalysis" at bounding box center [449, 647] width 471 height 18
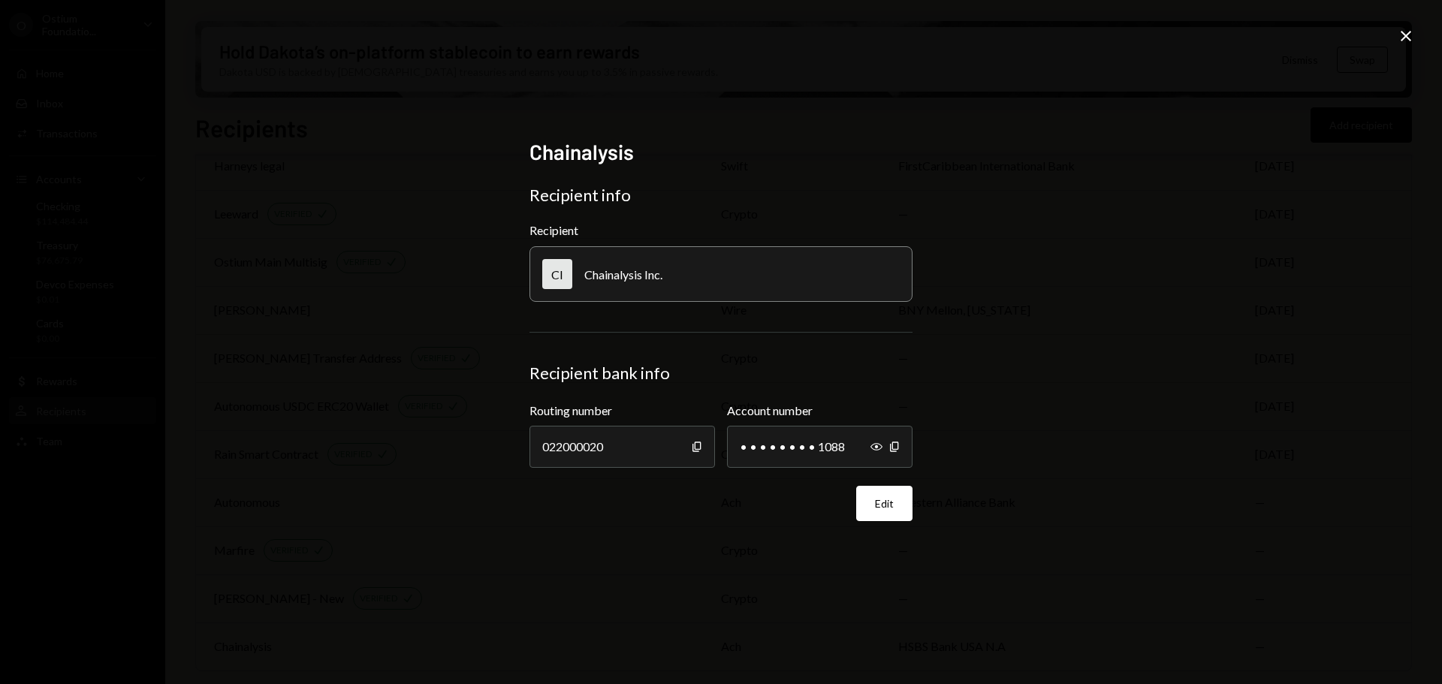
click at [1404, 30] on icon "Close" at bounding box center [1406, 36] width 18 height 18
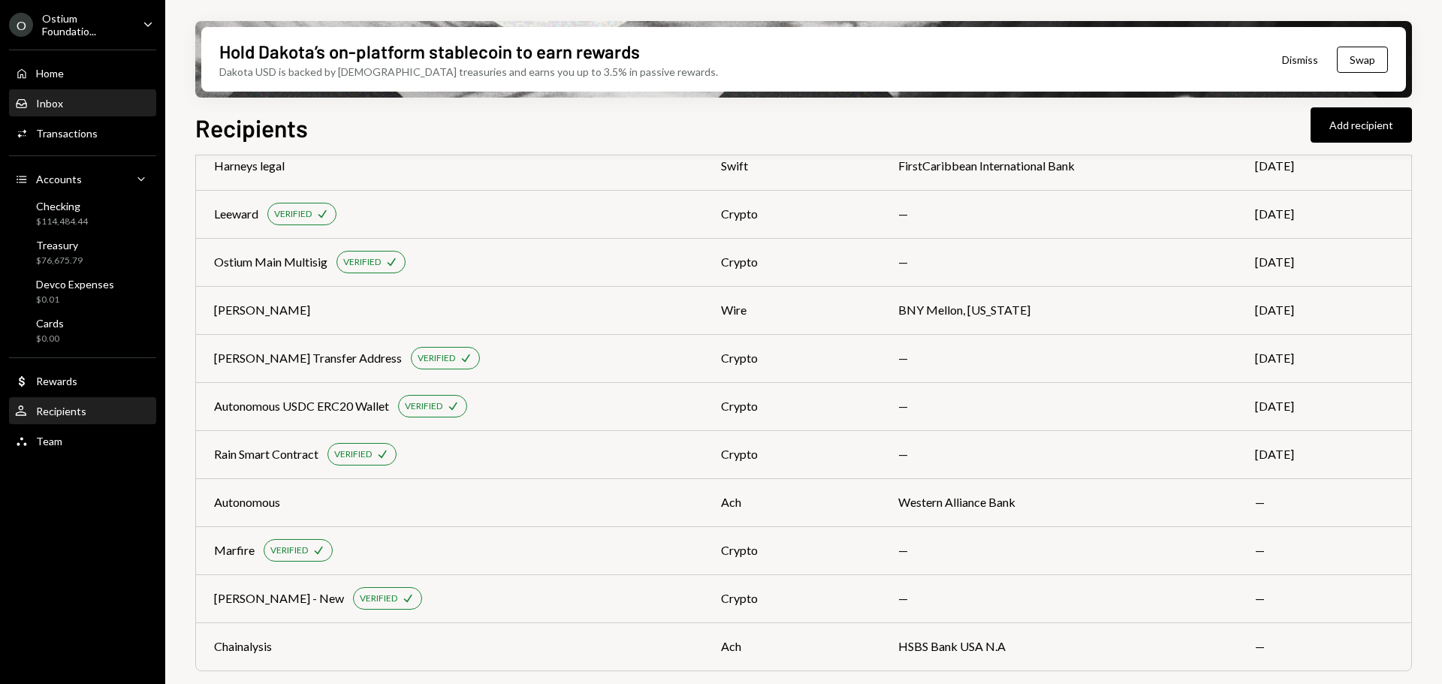
click at [71, 104] on div "Inbox Inbox" at bounding box center [82, 104] width 135 height 14
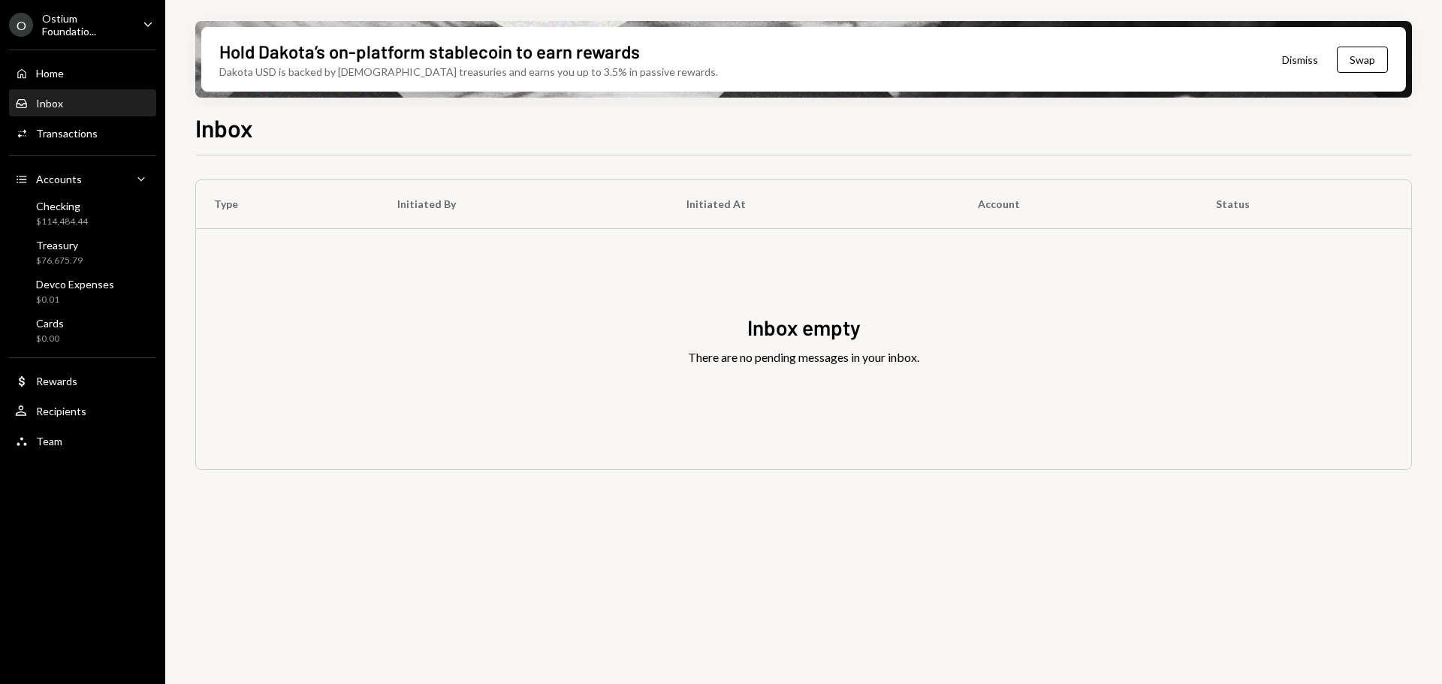
click at [58, 104] on div "Inbox" at bounding box center [49, 103] width 27 height 13
click at [60, 219] on div "$114,484.44" at bounding box center [62, 222] width 52 height 13
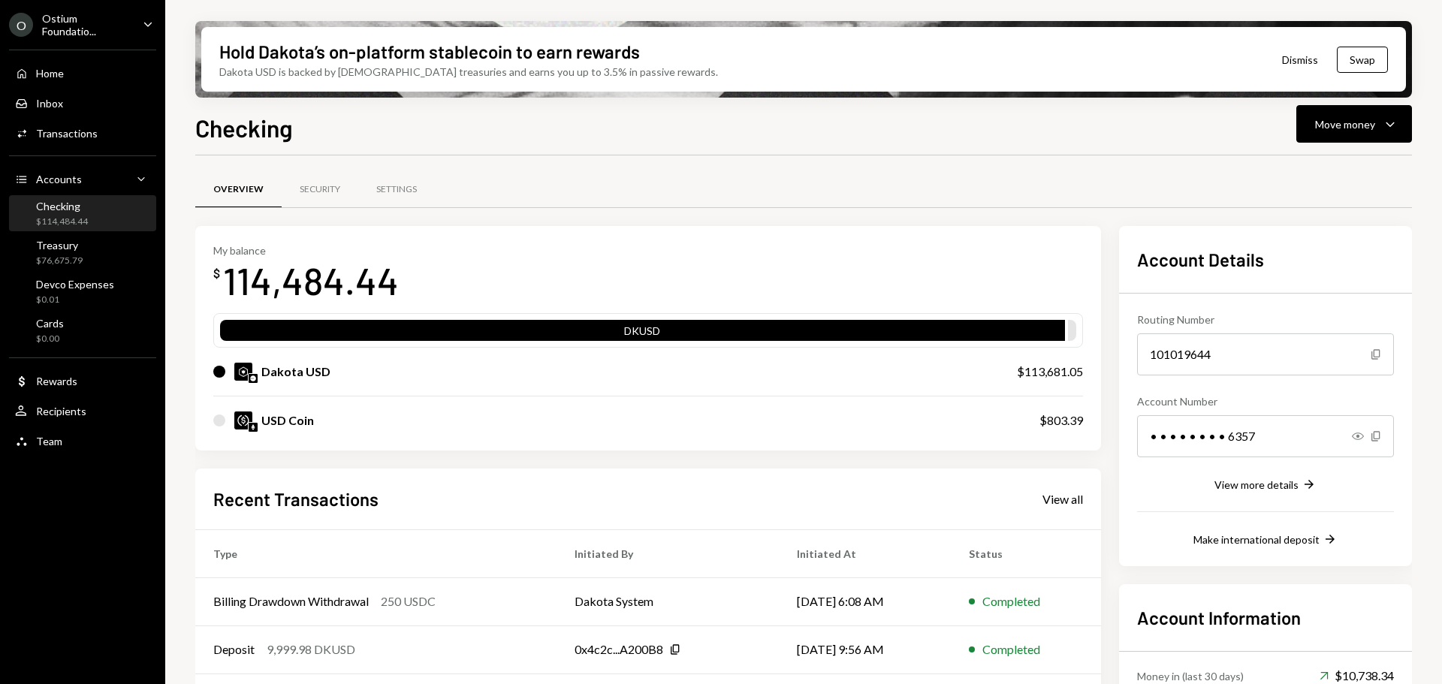
click at [65, 216] on div "$114,484.44" at bounding box center [62, 222] width 52 height 13
click at [62, 262] on div "$76,675.79" at bounding box center [59, 261] width 47 height 13
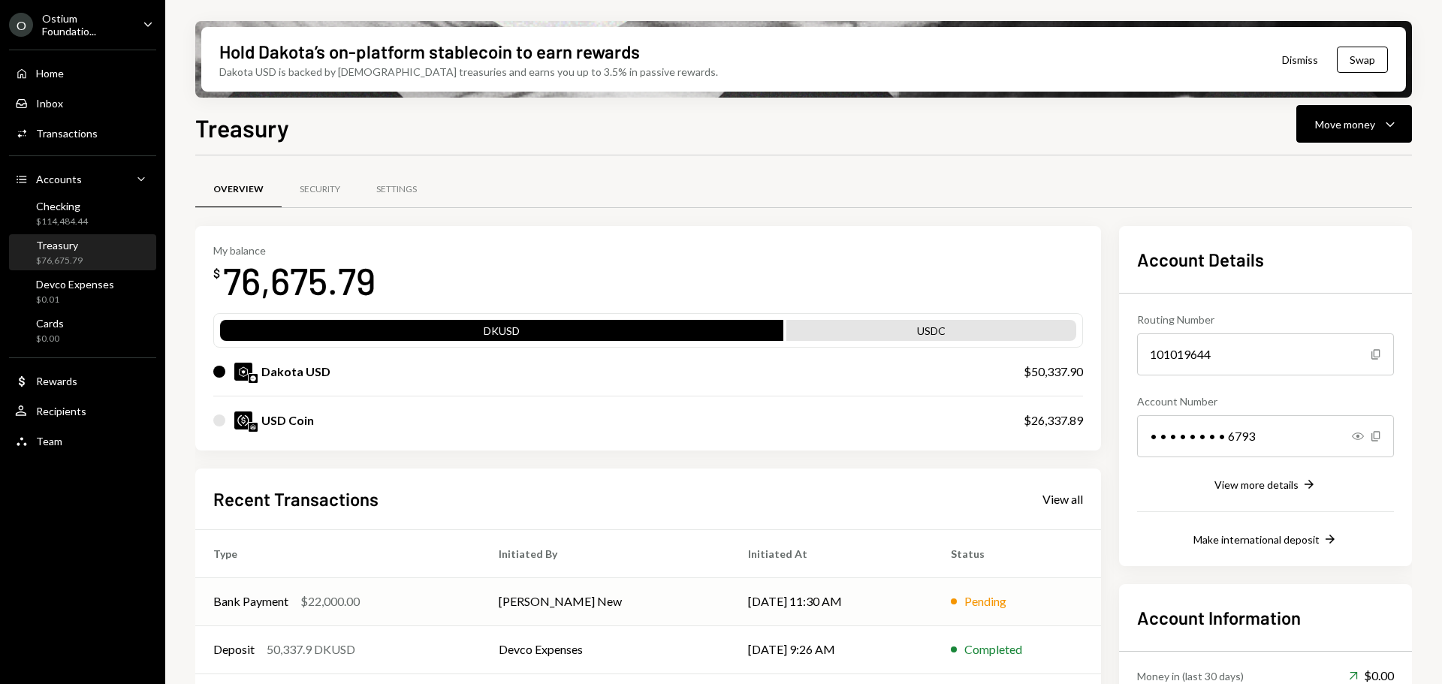
click at [518, 591] on td "[PERSON_NAME] New" at bounding box center [605, 601] width 249 height 48
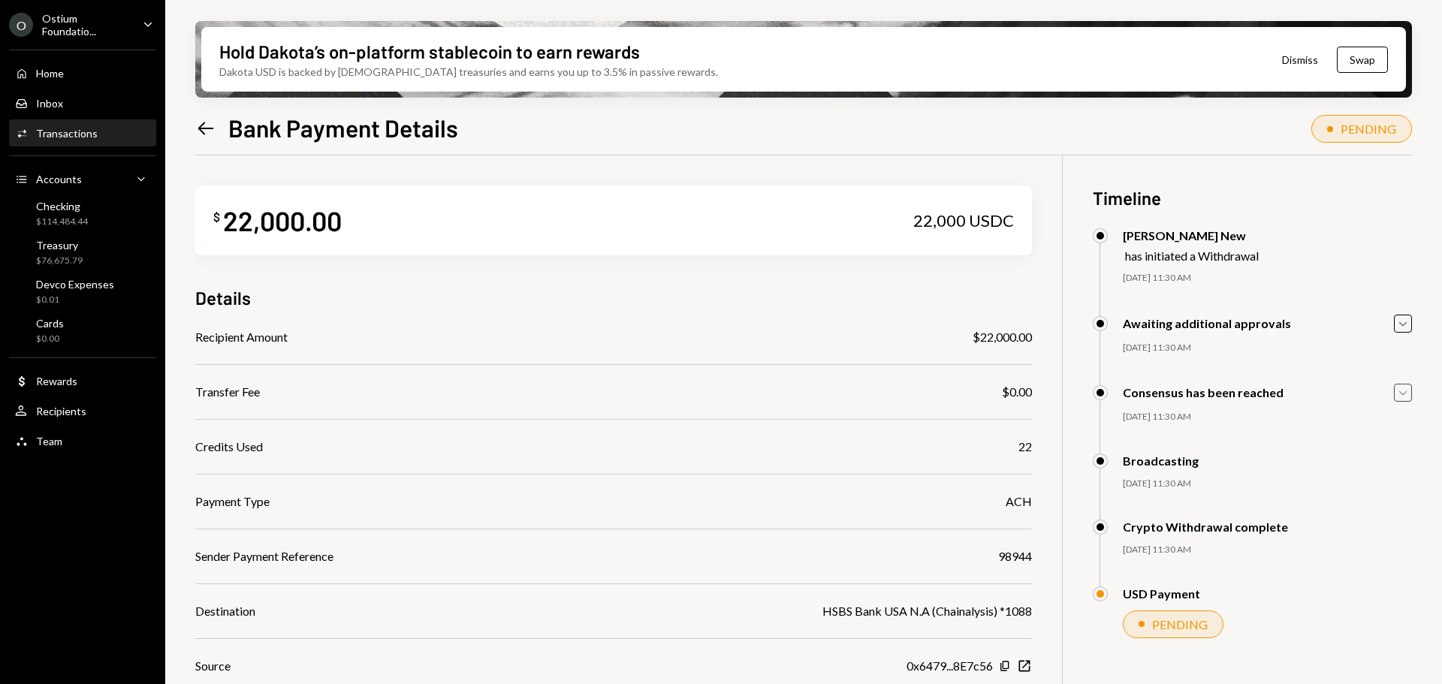
click at [1407, 390] on icon "Caret Down" at bounding box center [1402, 392] width 17 height 17
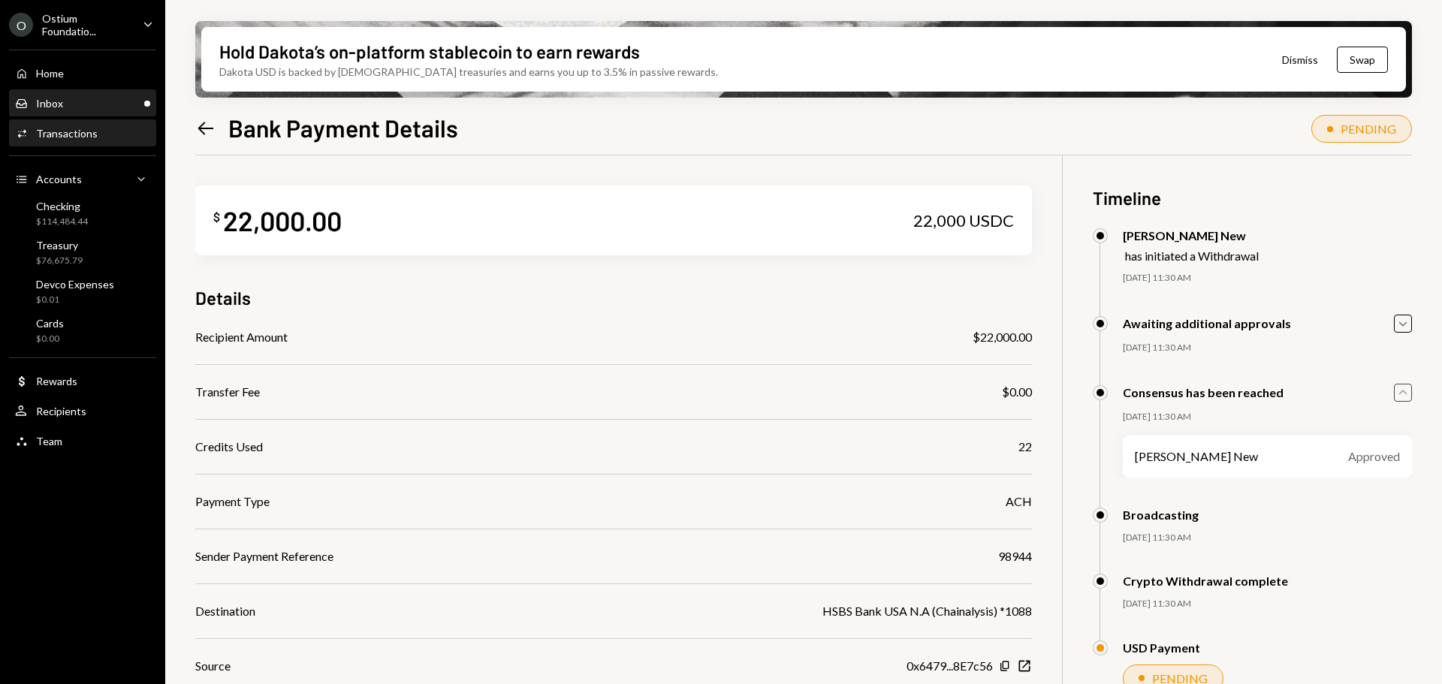
click at [62, 110] on div "Inbox Inbox" at bounding box center [82, 104] width 135 height 14
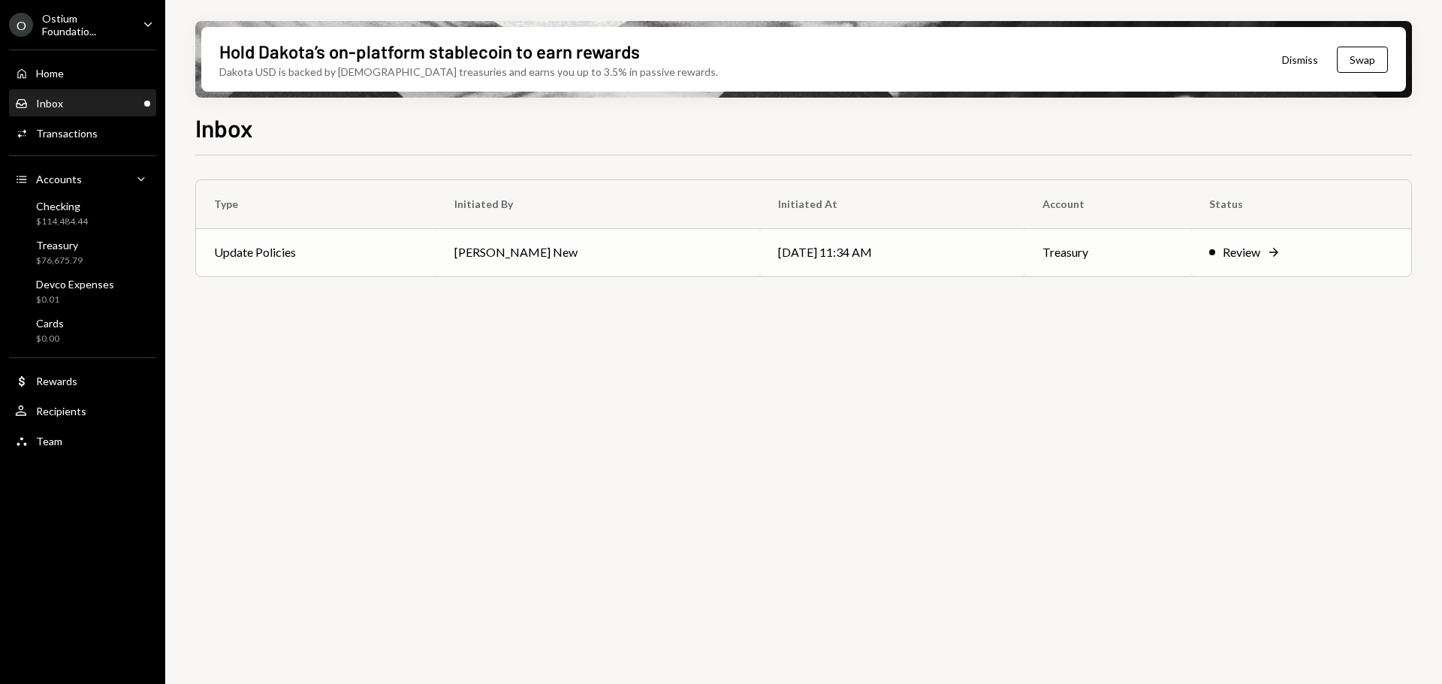
click at [760, 272] on td "09/12/25 11:34 AM" at bounding box center [892, 252] width 264 height 48
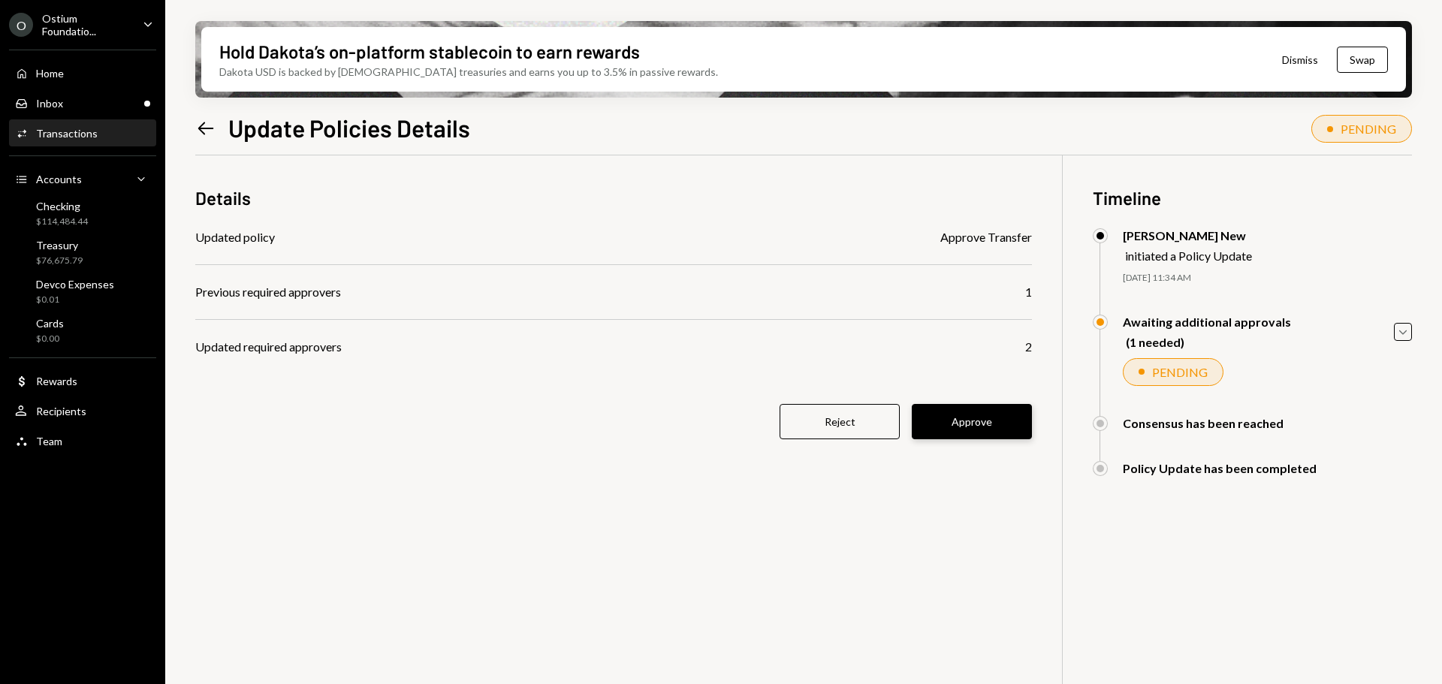
click at [984, 420] on button "Approve" at bounding box center [972, 421] width 120 height 35
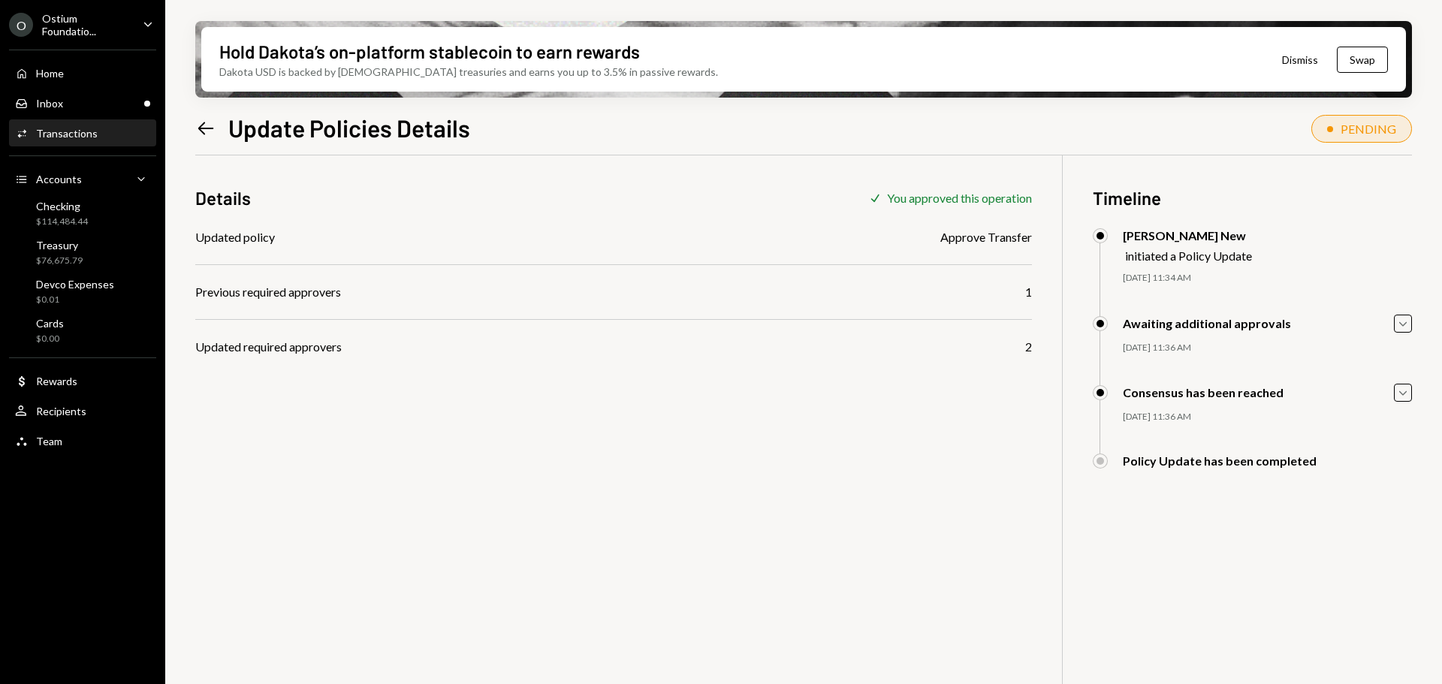
click at [90, 233] on div "Home Home Inbox Inbox Activities Transactions Accounts Accounts Caret Down Chec…" at bounding box center [82, 249] width 165 height 417
click at [86, 219] on div "$114,484.44" at bounding box center [62, 222] width 52 height 13
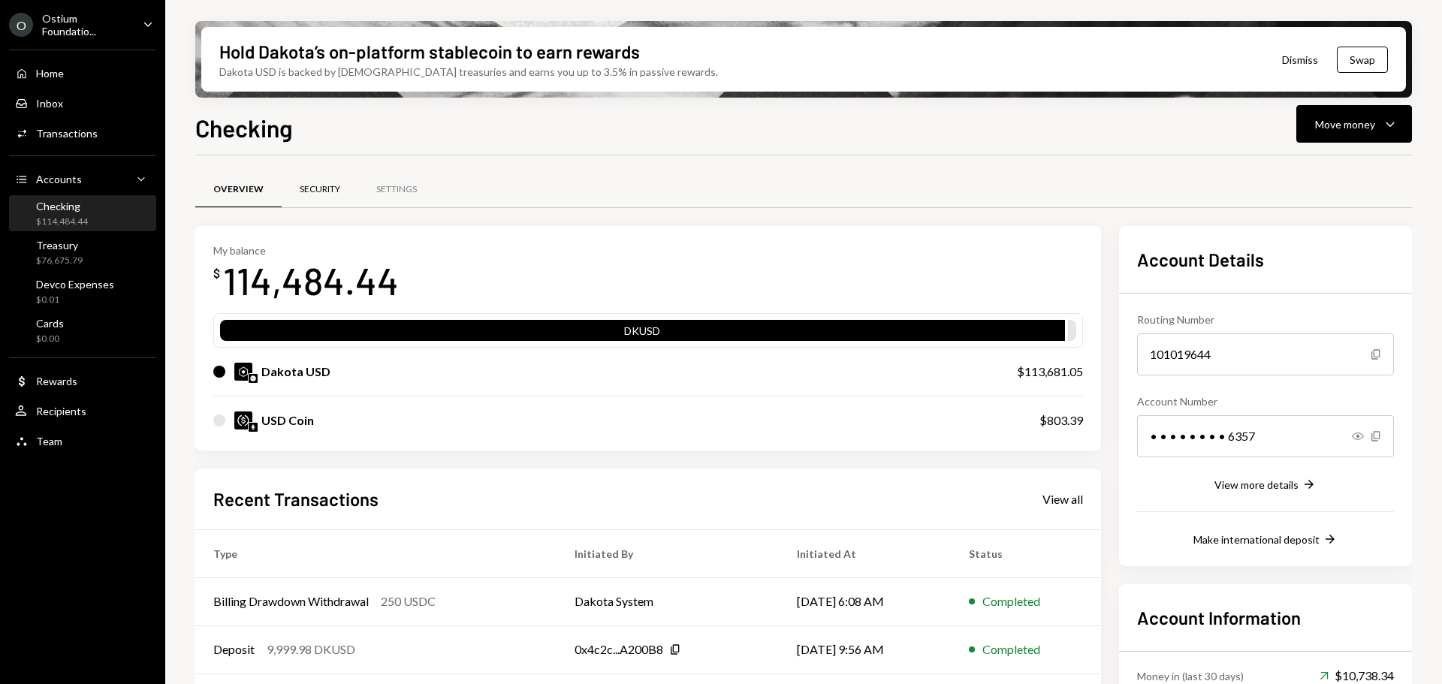
click at [315, 188] on div "Security" at bounding box center [320, 189] width 41 height 13
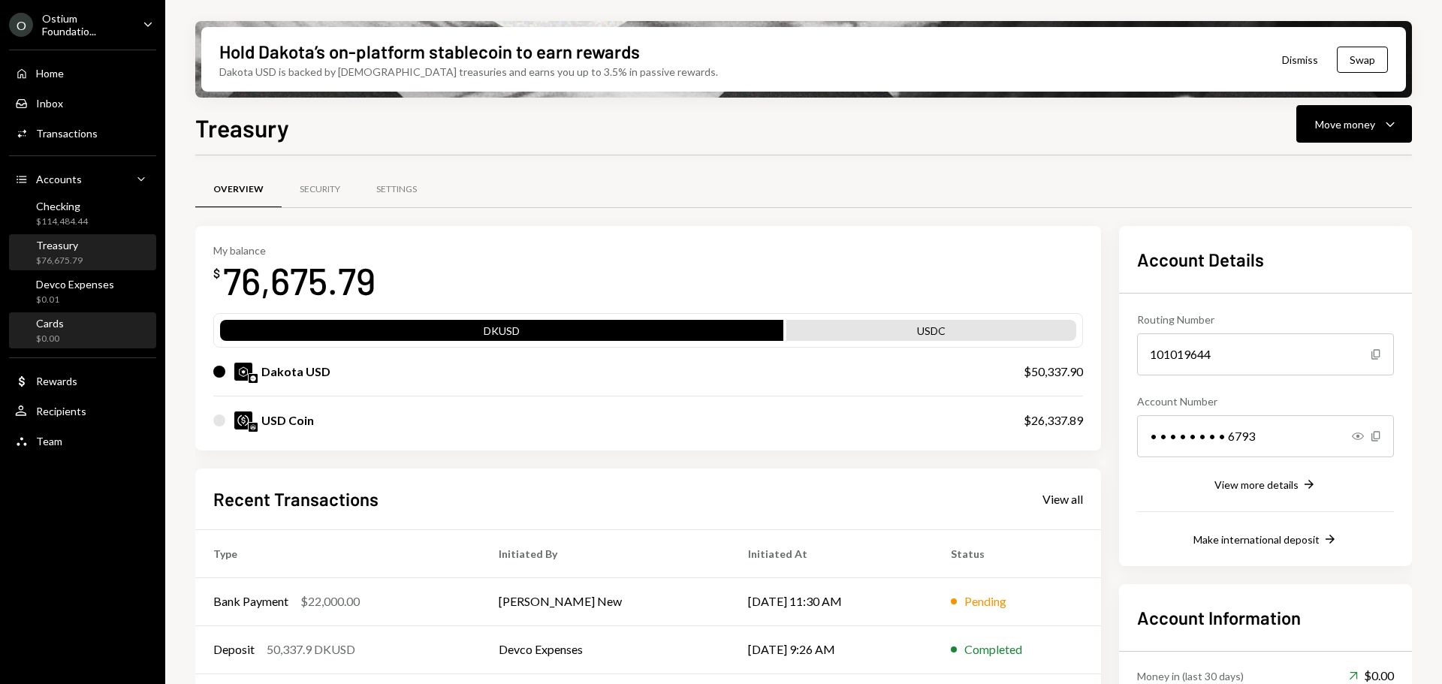
scroll to position [132, 0]
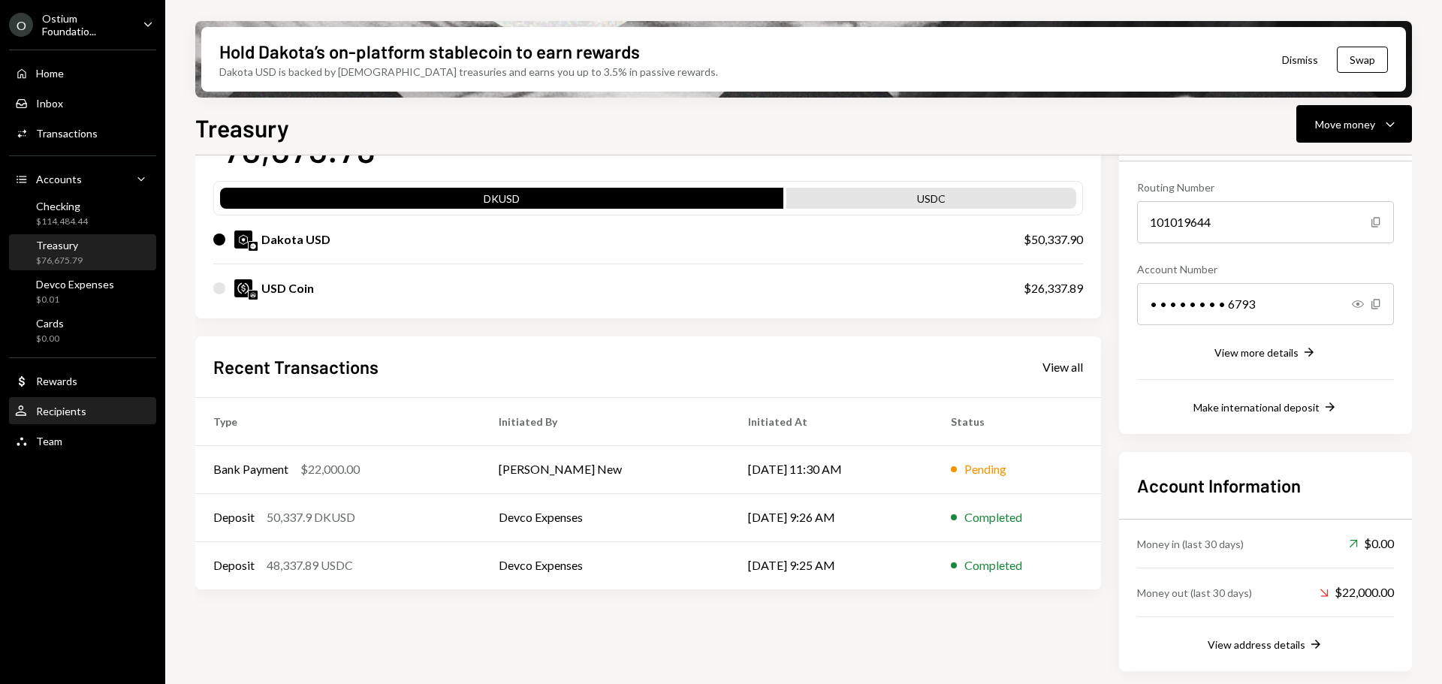
click at [118, 406] on div "User Recipients" at bounding box center [82, 412] width 135 height 14
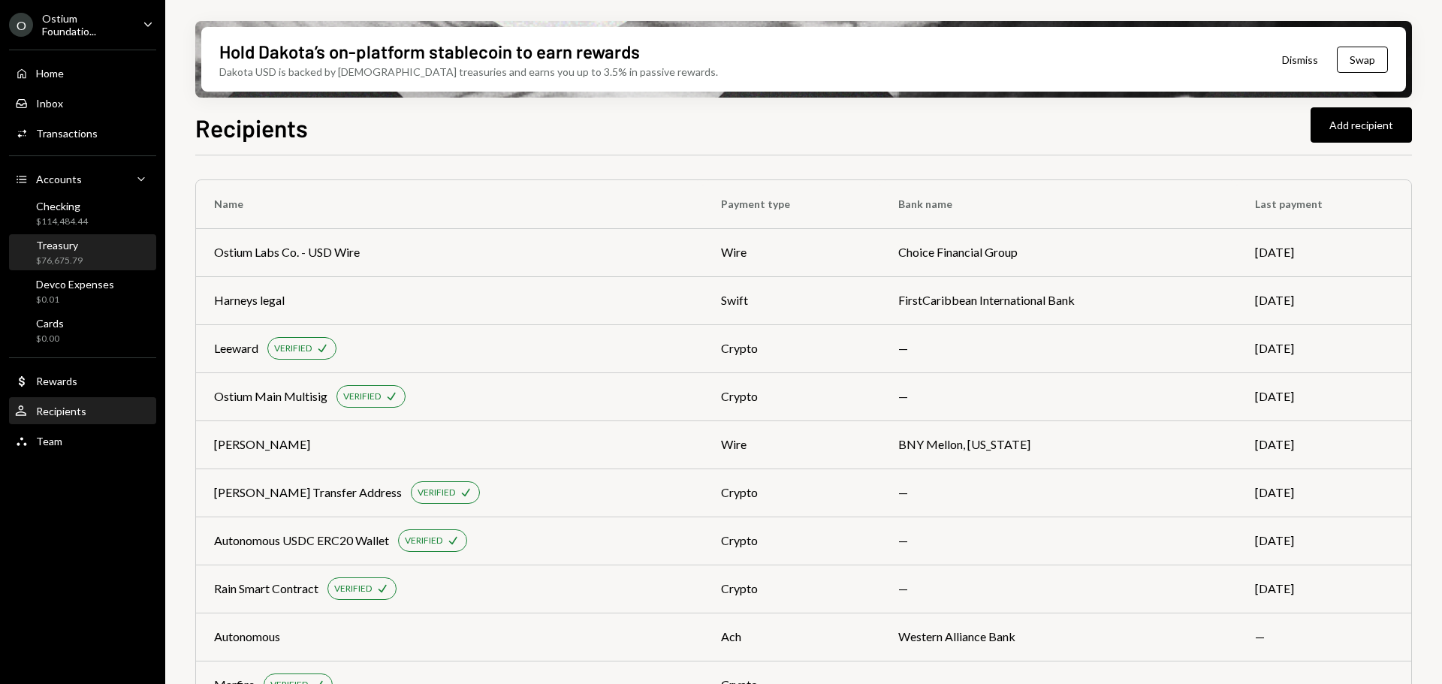
click at [90, 252] on div "Treasury $76,675.79" at bounding box center [82, 253] width 135 height 29
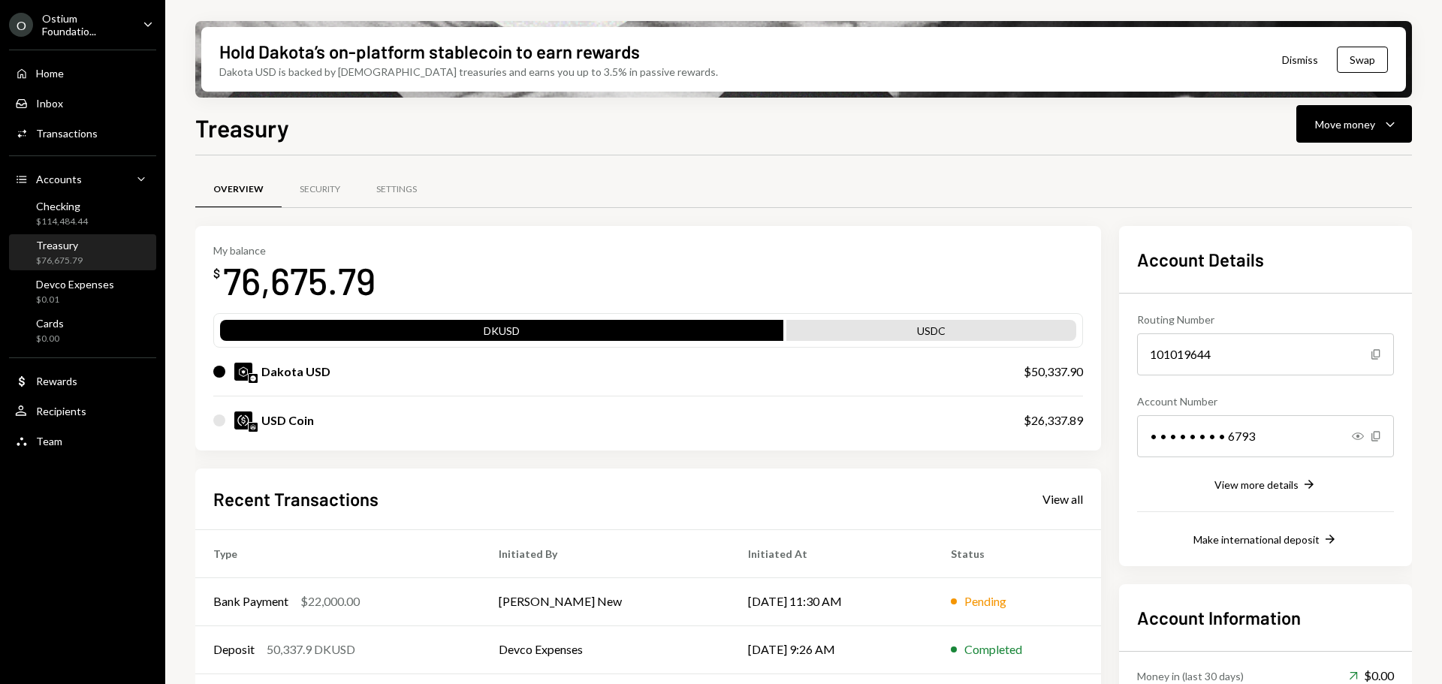
click at [304, 208] on div "Security" at bounding box center [320, 190] width 77 height 37
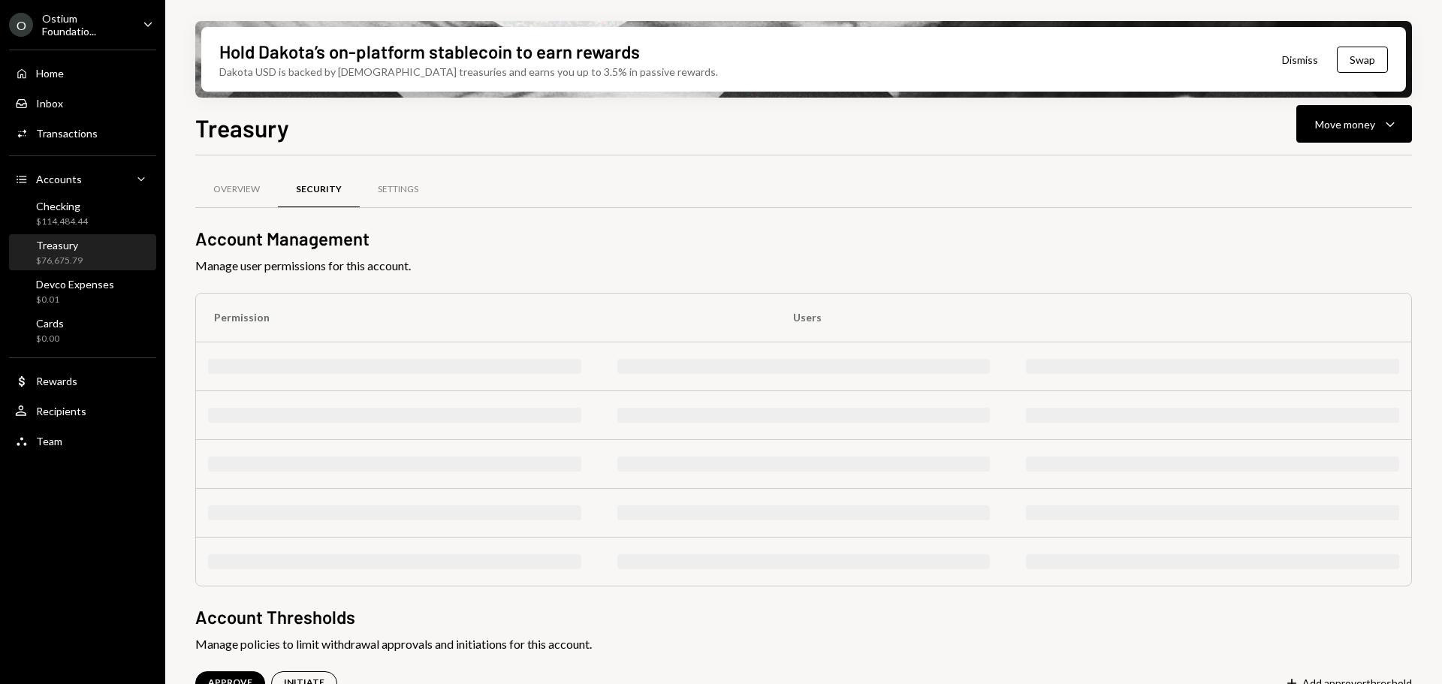
click at [313, 185] on div "Security" at bounding box center [319, 189] width 46 height 13
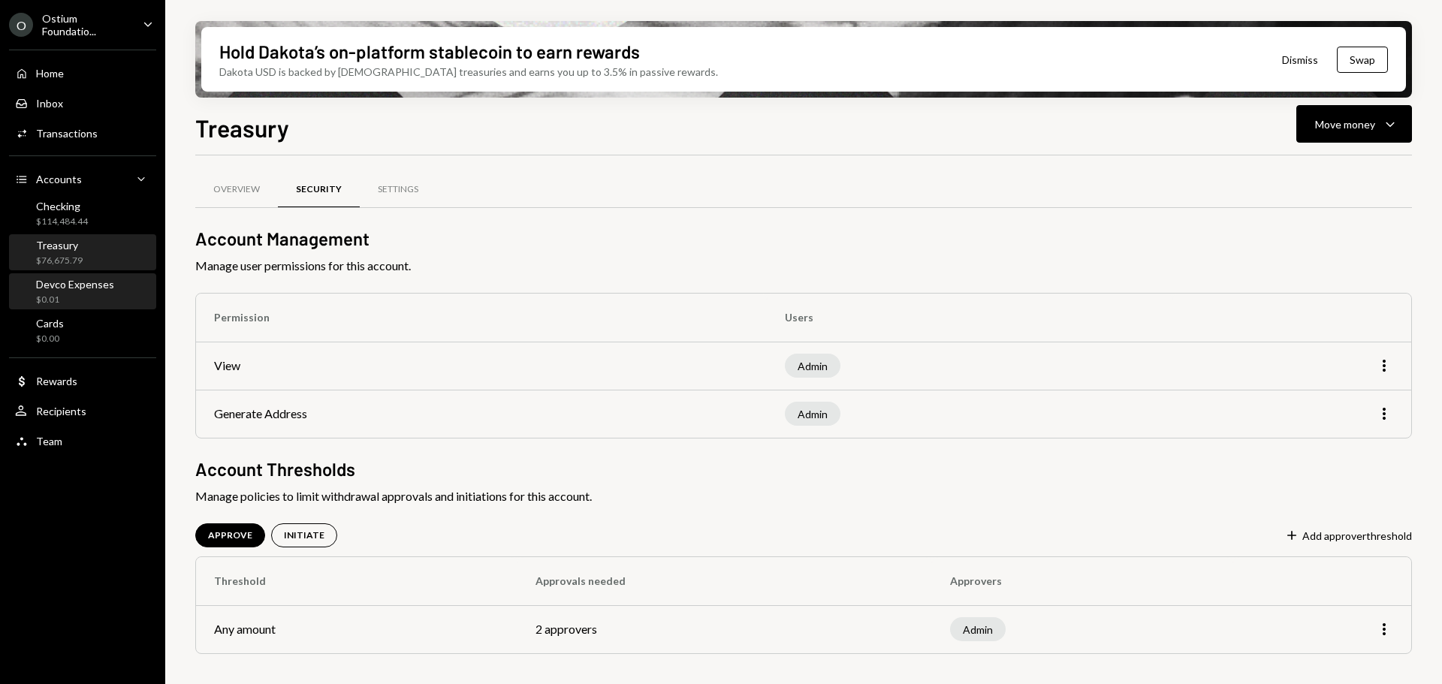
click at [103, 295] on div "$0.01" at bounding box center [75, 300] width 78 height 13
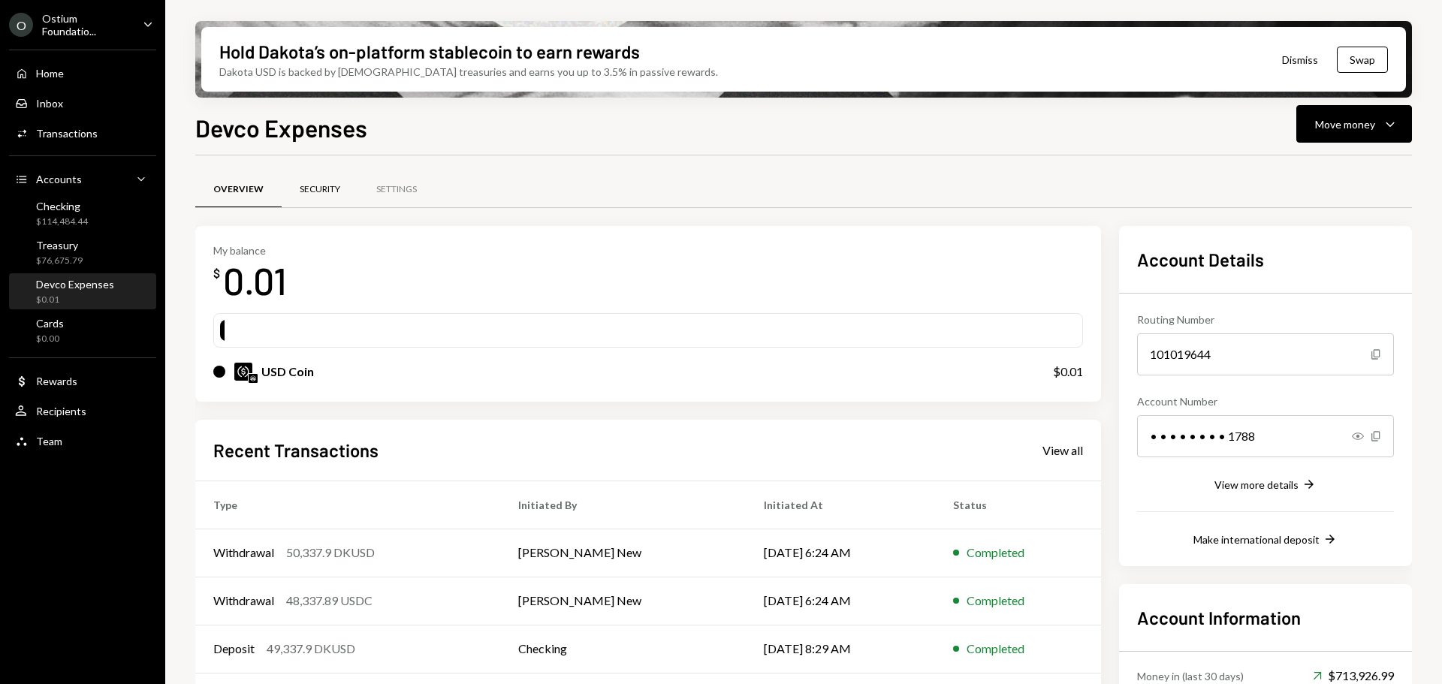
click at [324, 192] on div "Security" at bounding box center [320, 189] width 41 height 13
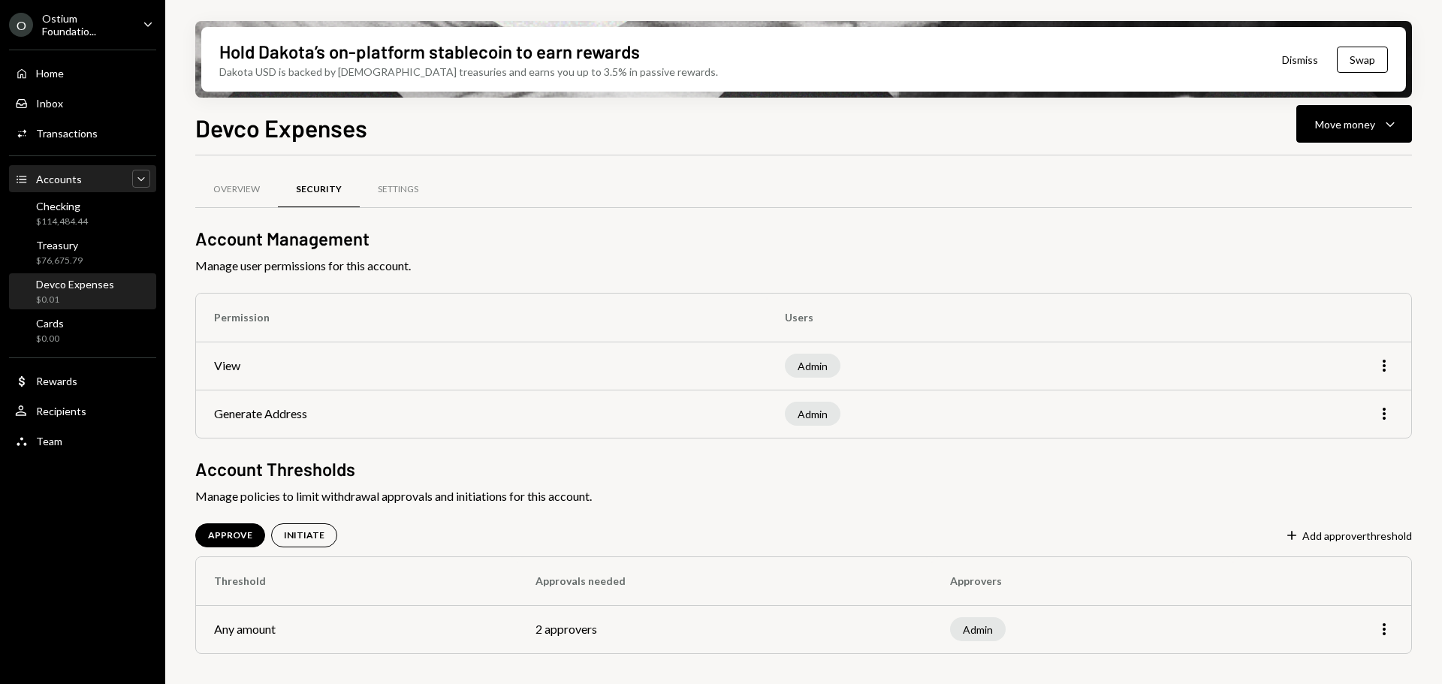
click at [134, 182] on icon "Caret Down" at bounding box center [141, 178] width 15 height 15
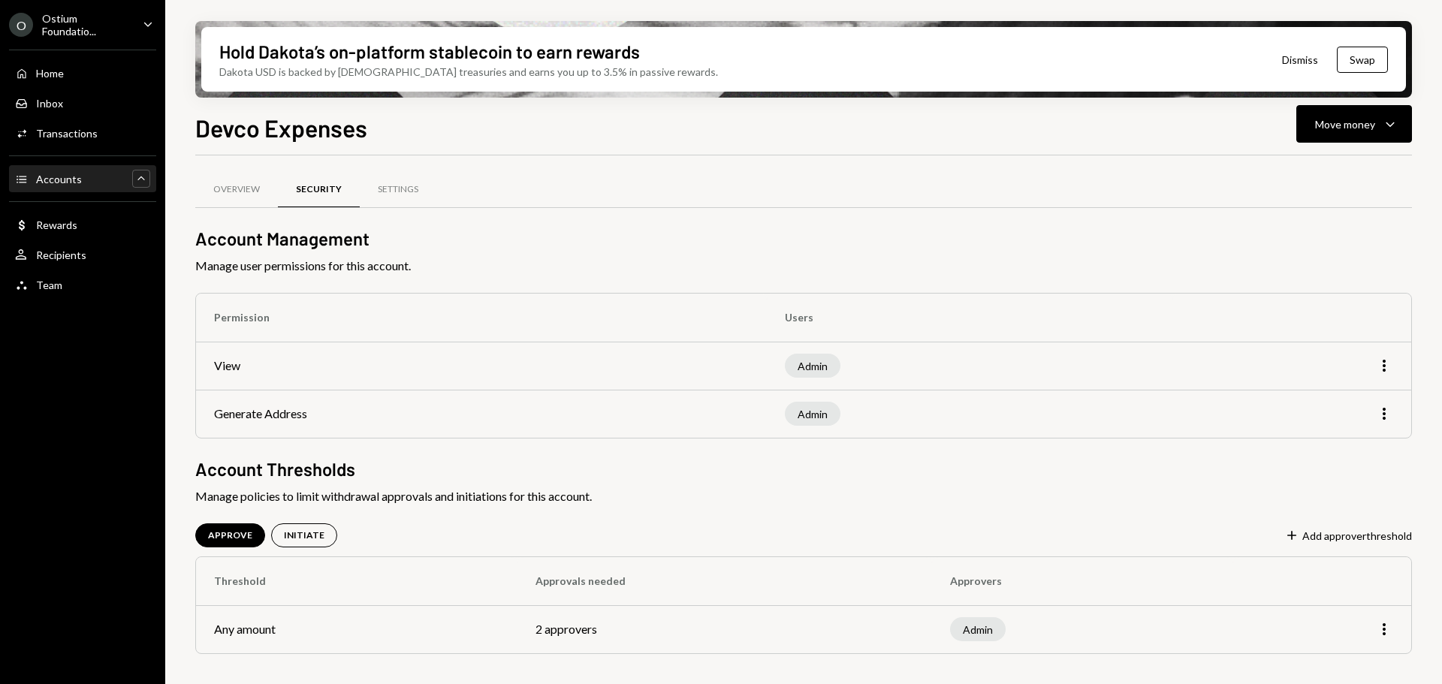
click at [134, 182] on icon "Caret Up" at bounding box center [141, 178] width 15 height 15
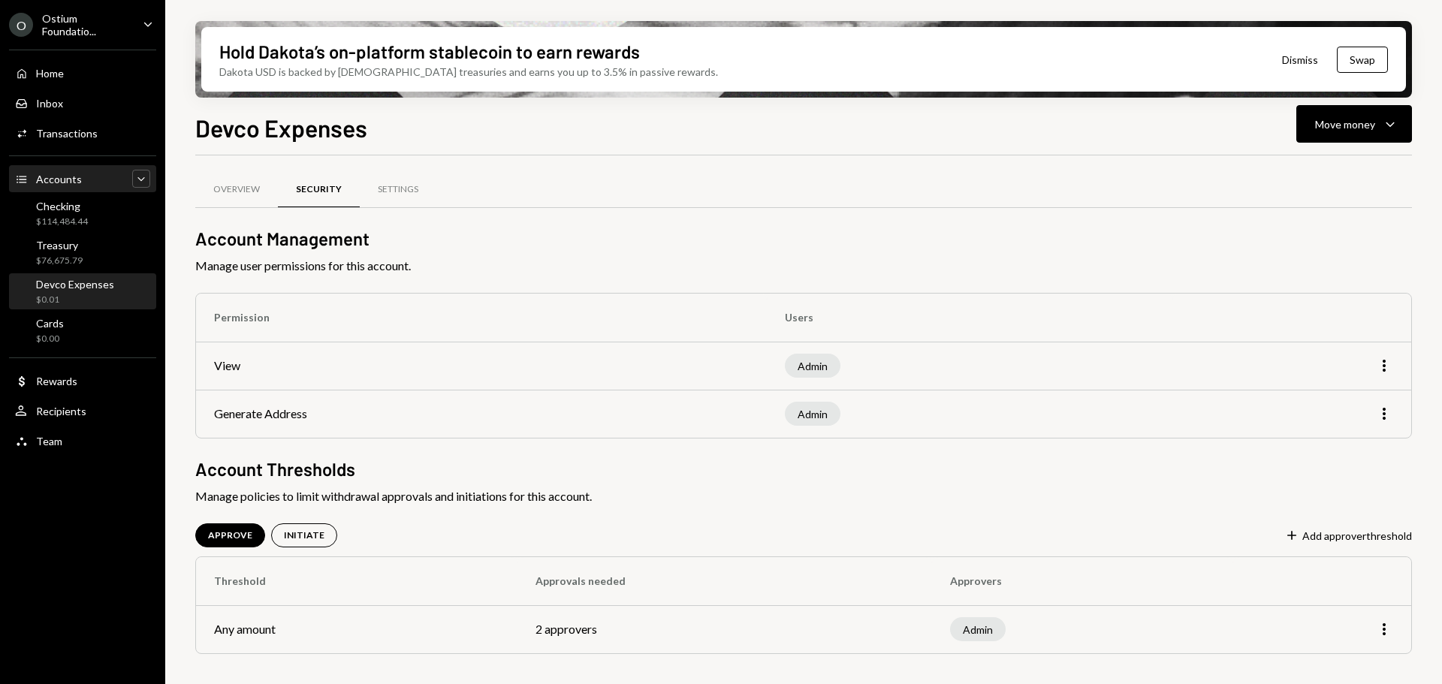
click at [30, 180] on div "Accounts Accounts" at bounding box center [48, 180] width 67 height 14
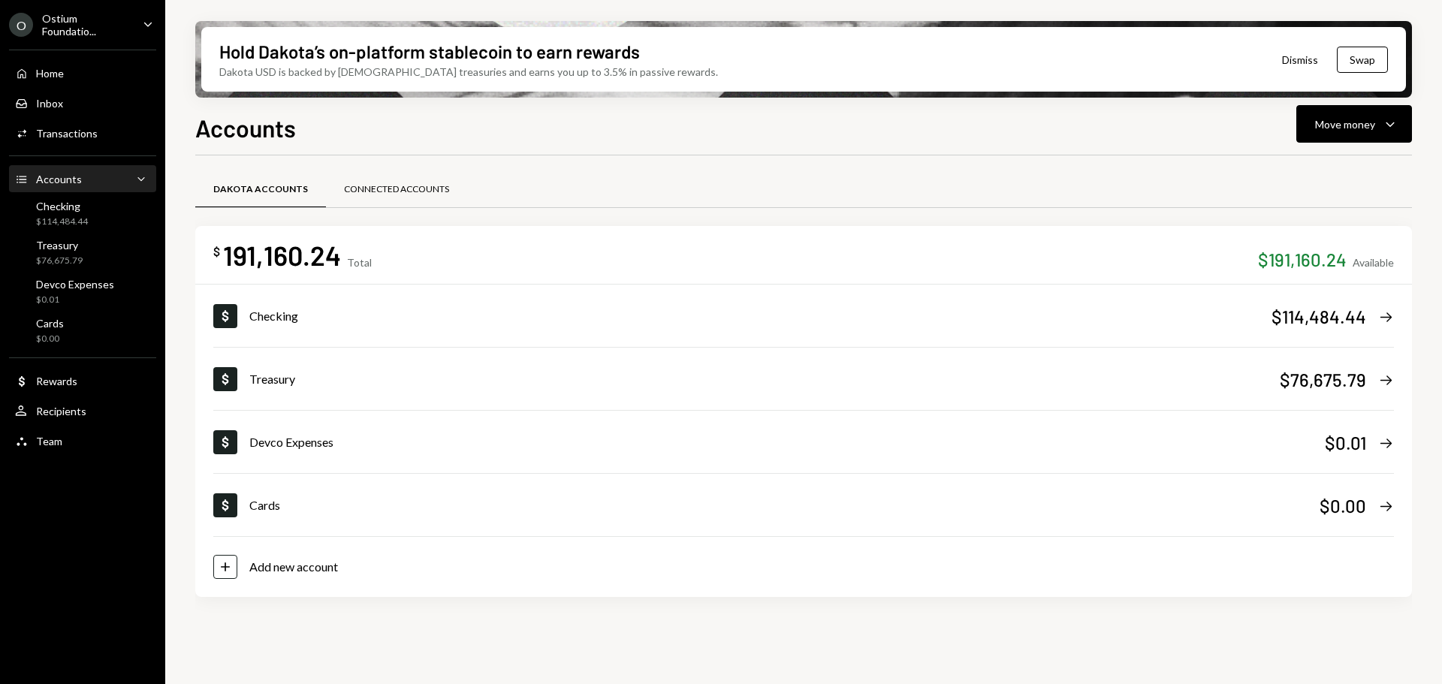
click at [368, 182] on div "Connected Accounts" at bounding box center [396, 190] width 141 height 36
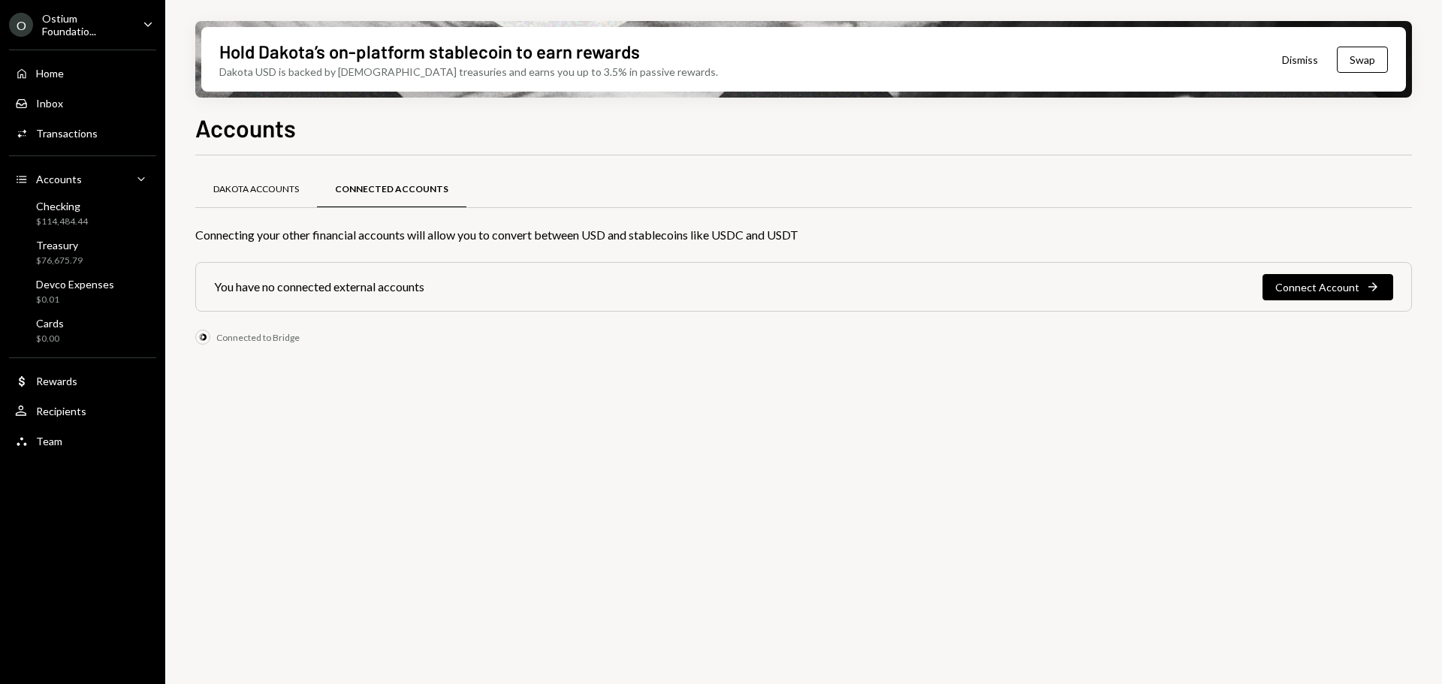
click at [269, 188] on div "Dakota Accounts" at bounding box center [256, 189] width 86 height 13
